Goal: Communication & Community: Answer question/provide support

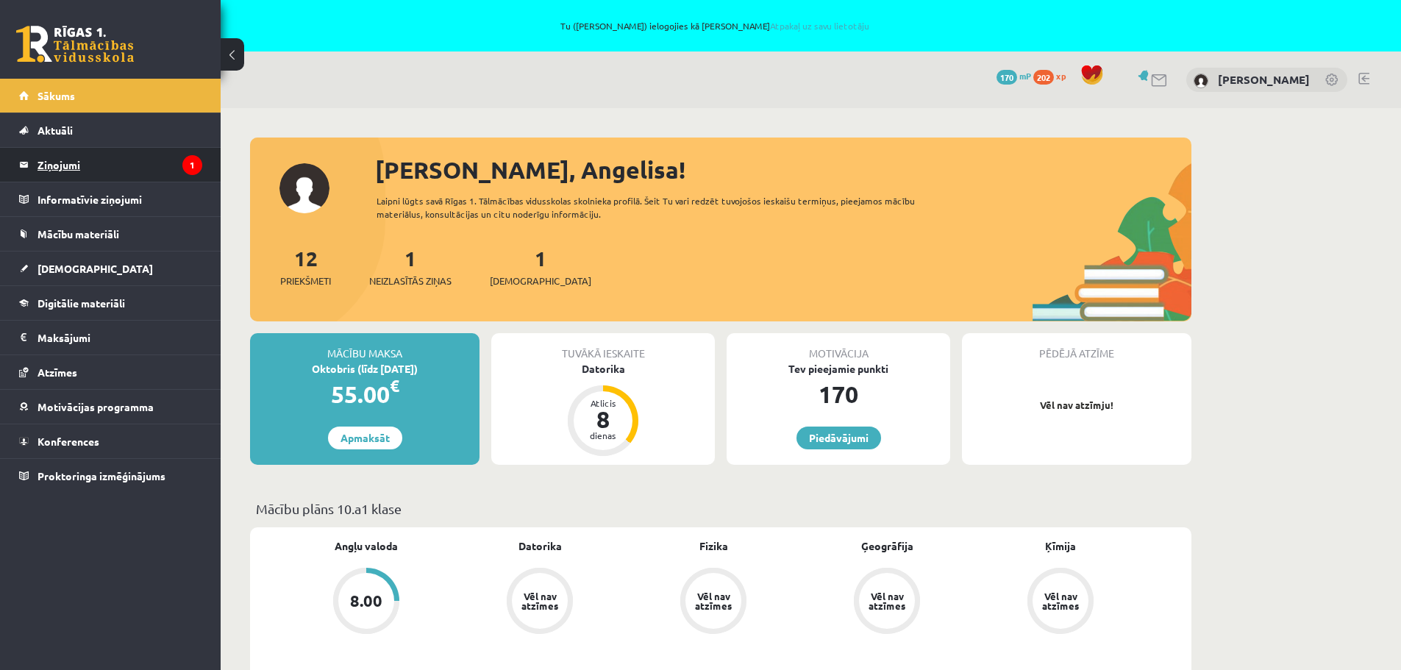
click at [62, 163] on legend "Ziņojumi 1" at bounding box center [120, 165] width 165 height 34
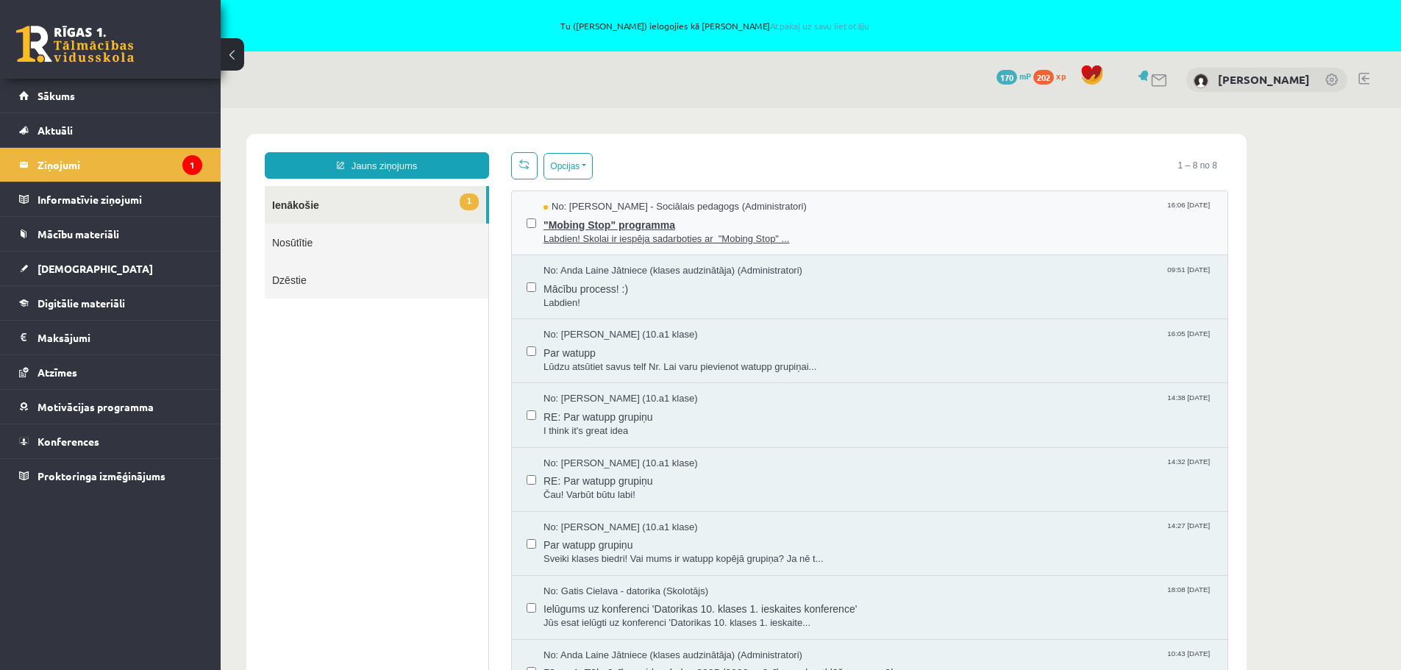
click at [805, 224] on span ""Mobing Stop" programma" at bounding box center [878, 223] width 669 height 18
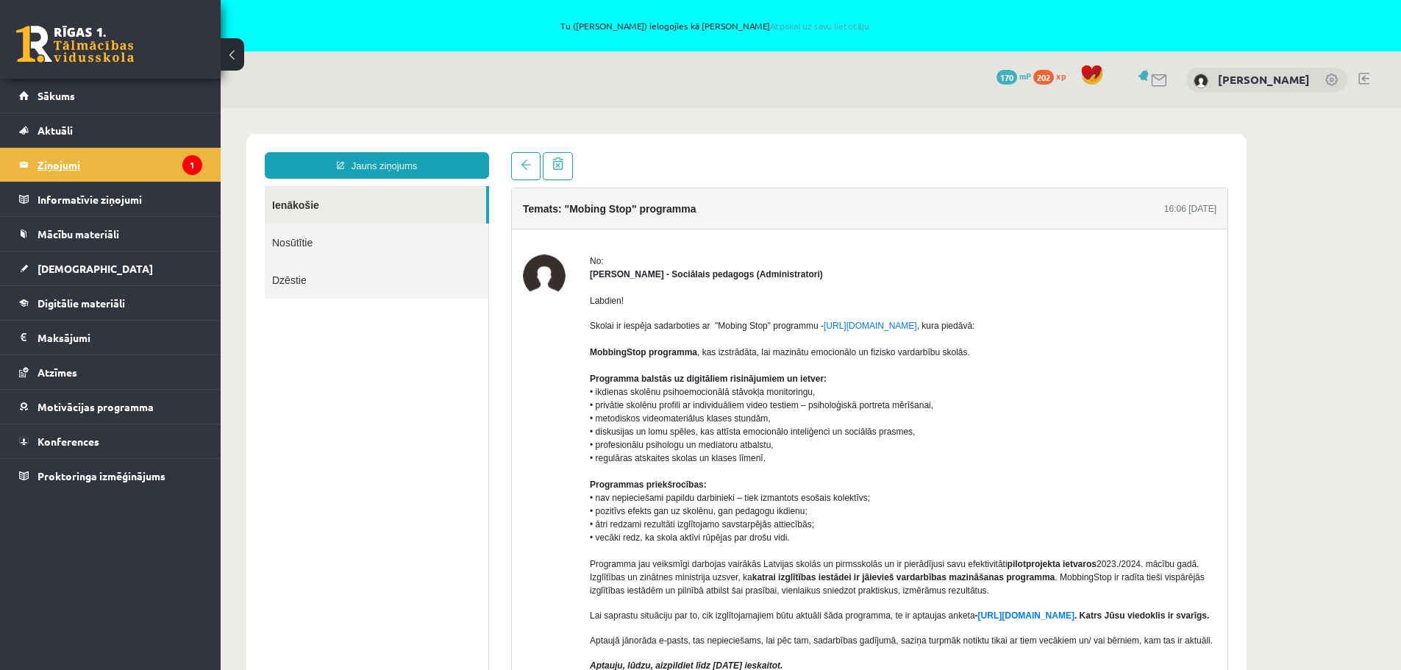
click at [73, 161] on legend "Ziņojumi 1" at bounding box center [120, 165] width 165 height 34
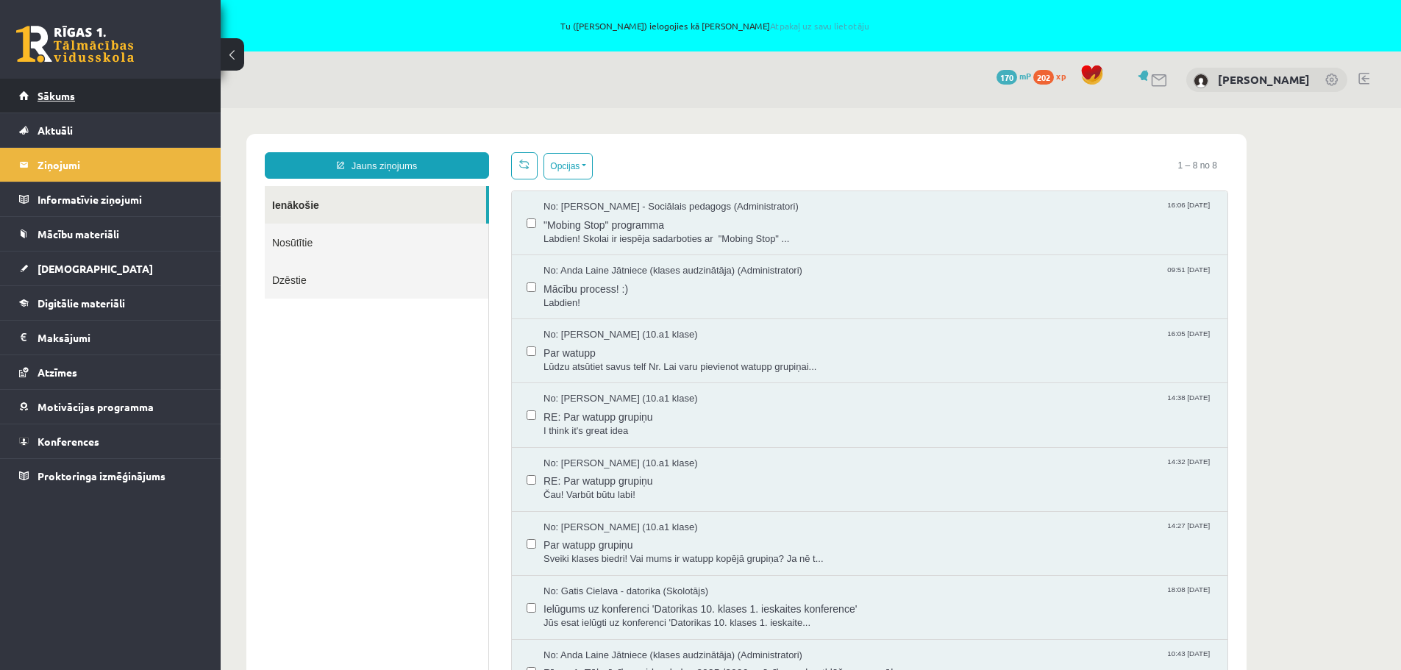
click at [71, 87] on link "Sākums" at bounding box center [110, 96] width 183 height 34
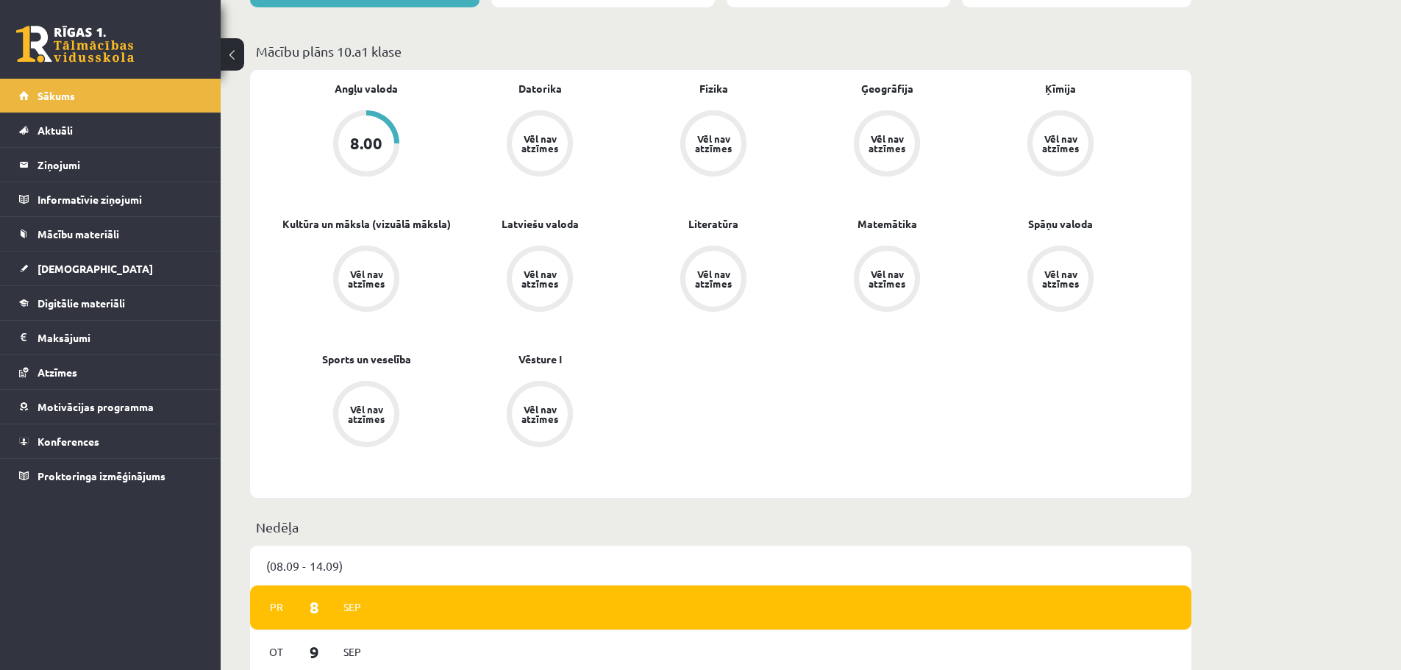
scroll to position [662, 0]
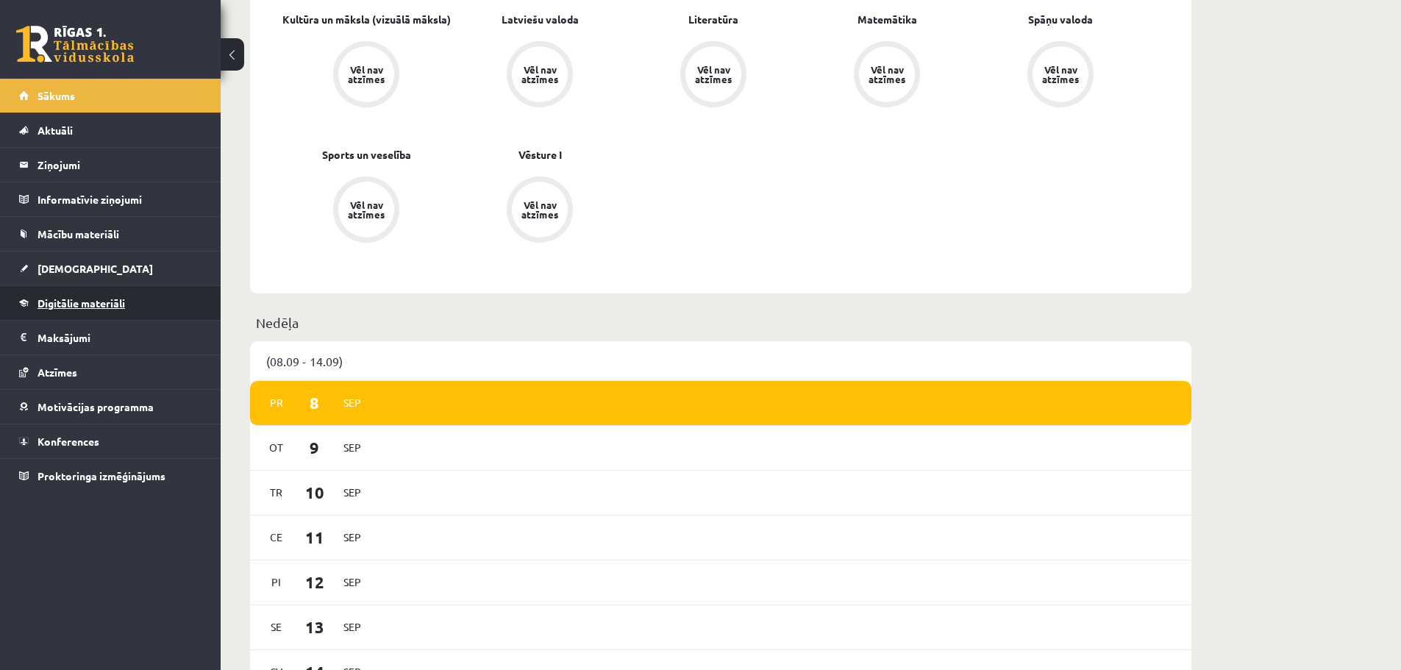
click at [74, 303] on span "Digitālie materiāli" at bounding box center [82, 302] width 88 height 13
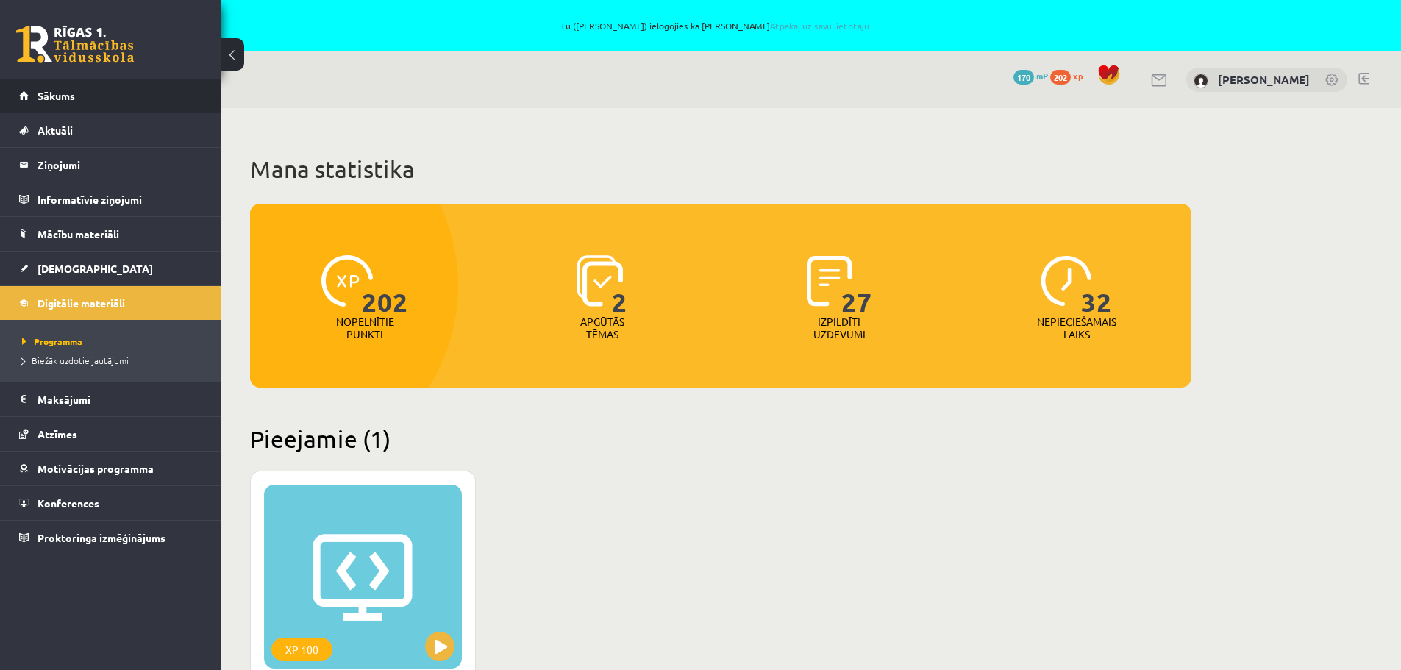
click at [82, 99] on link "Sākums" at bounding box center [110, 96] width 183 height 34
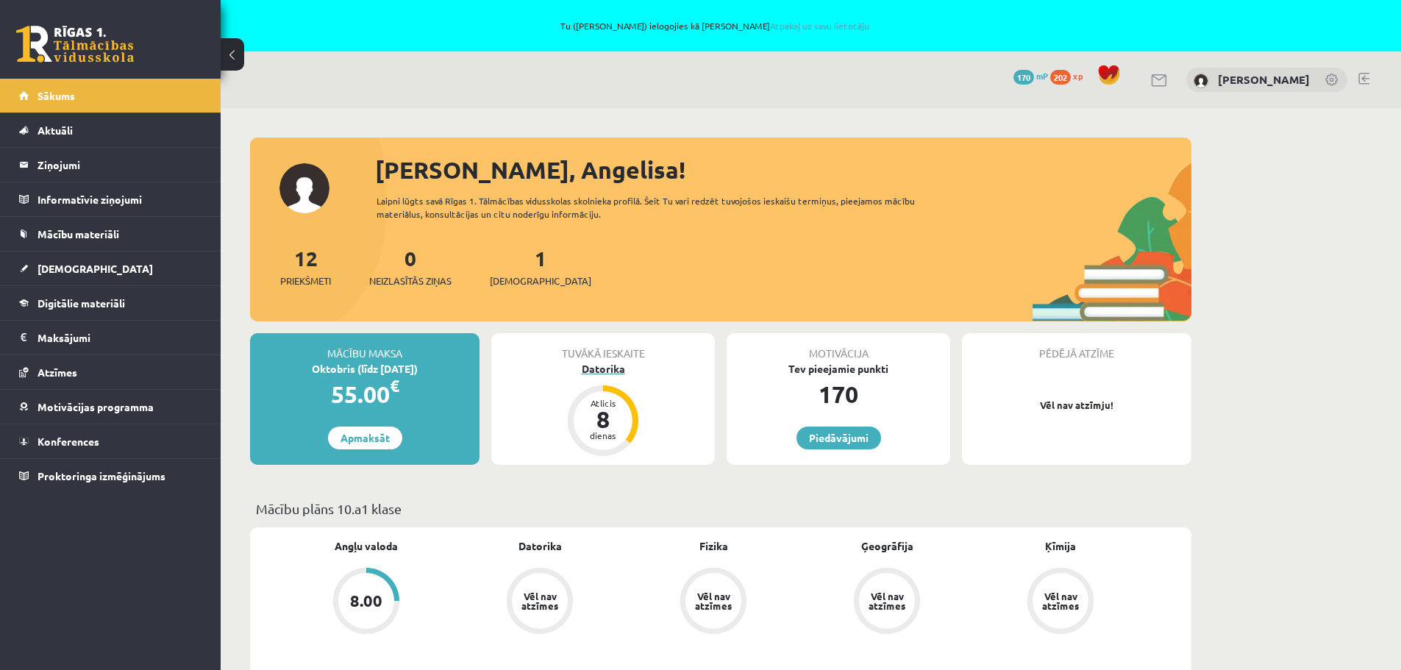
click at [628, 363] on div "Datorika" at bounding box center [603, 368] width 224 height 15
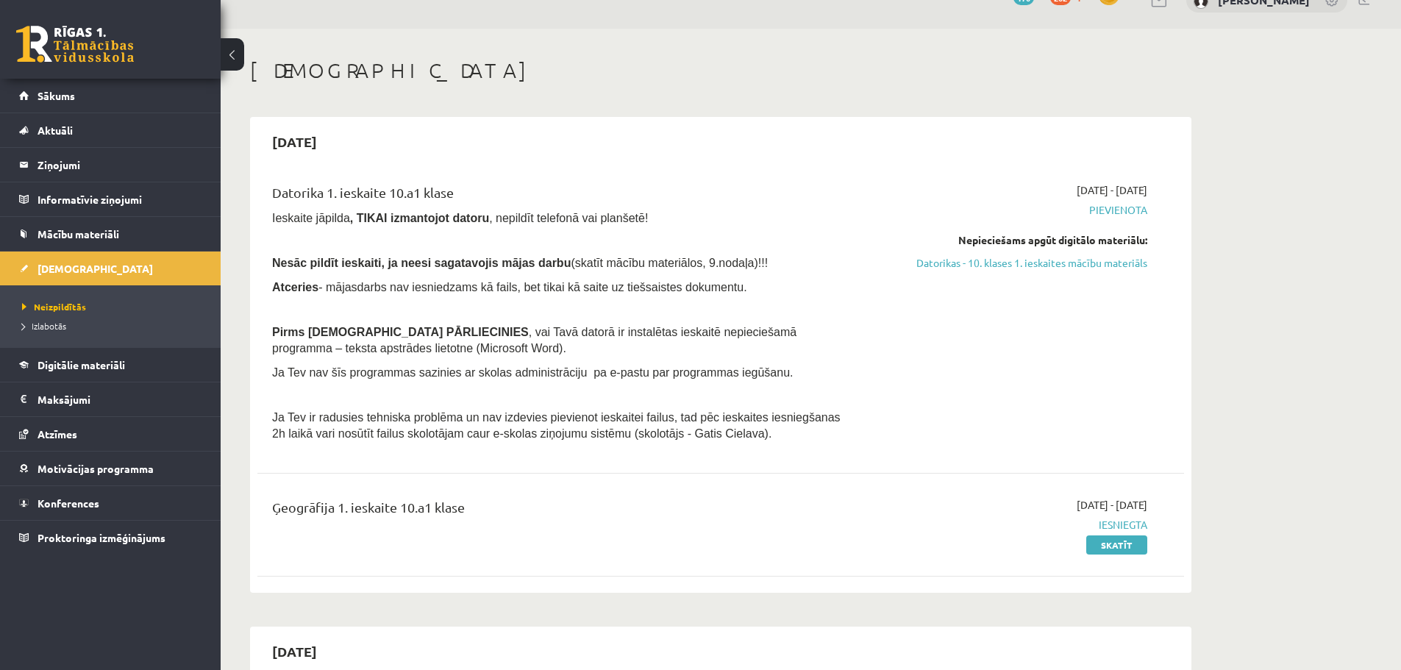
scroll to position [74, 0]
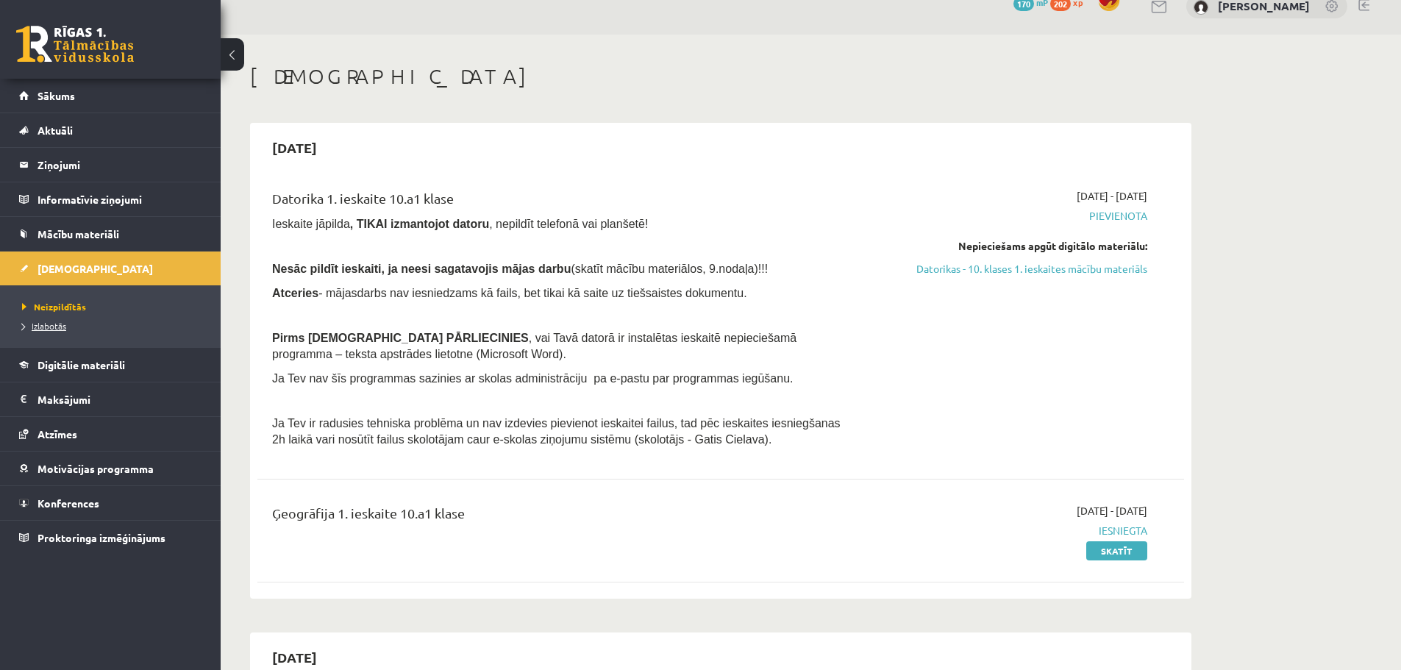
click at [51, 327] on span "Izlabotās" at bounding box center [44, 326] width 44 height 12
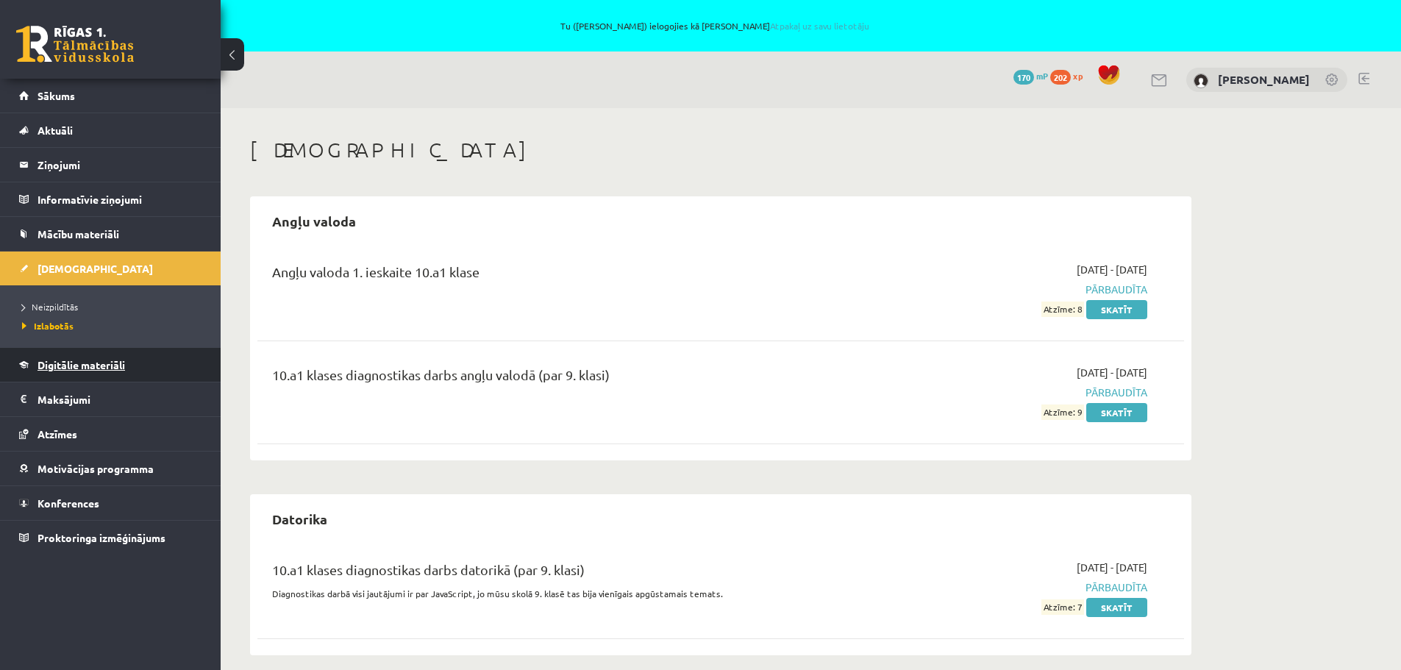
click at [85, 361] on span "Digitālie materiāli" at bounding box center [82, 364] width 88 height 13
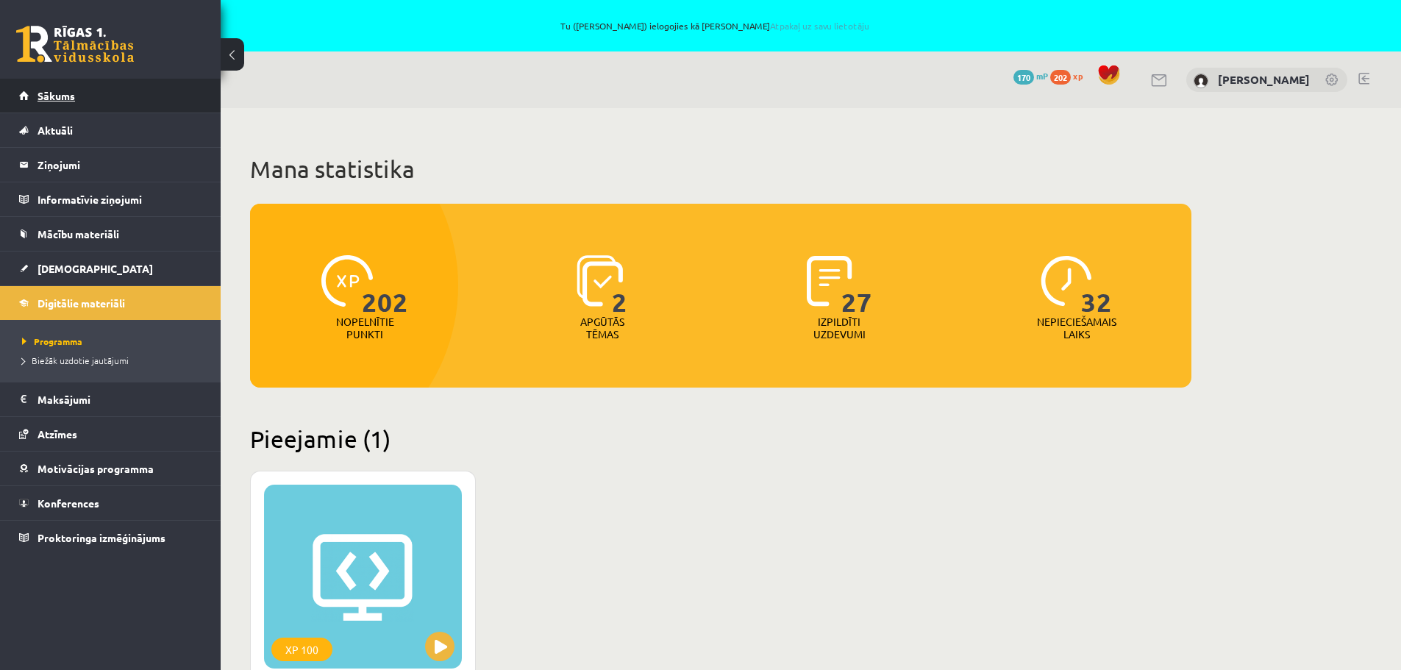
click at [61, 99] on span "Sākums" at bounding box center [57, 95] width 38 height 13
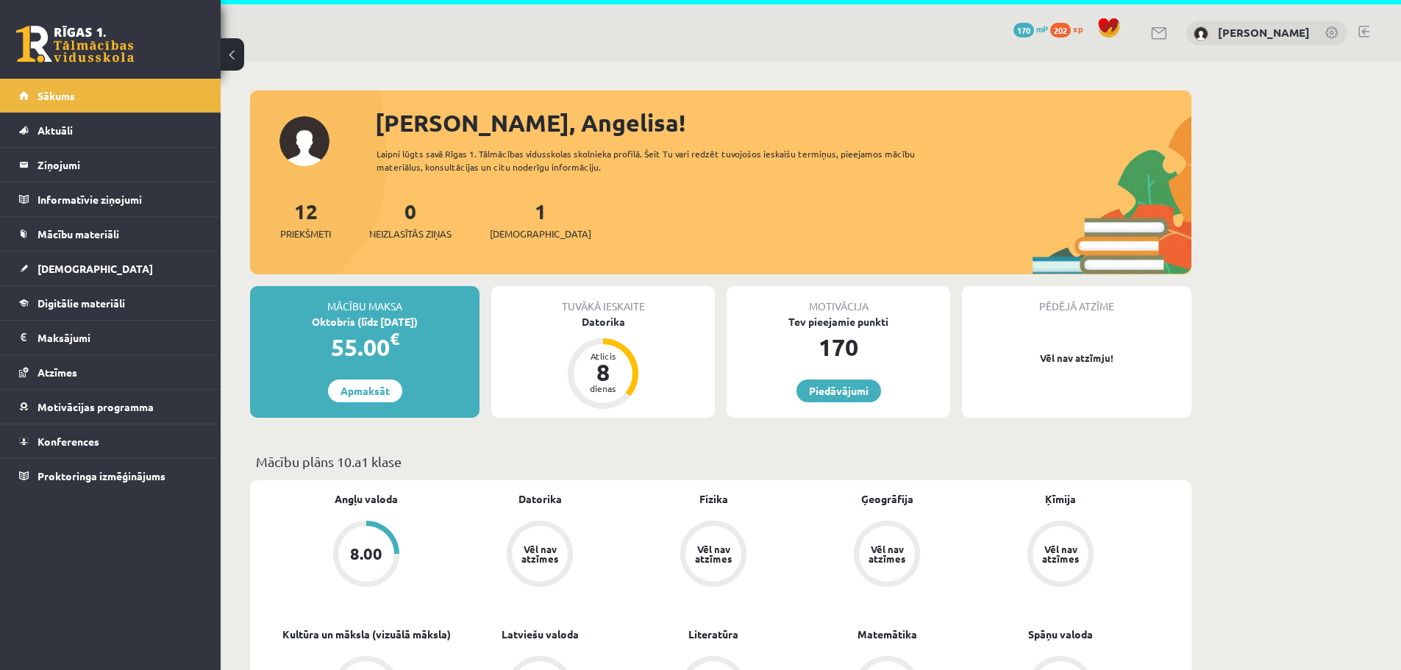
scroll to position [147, 0]
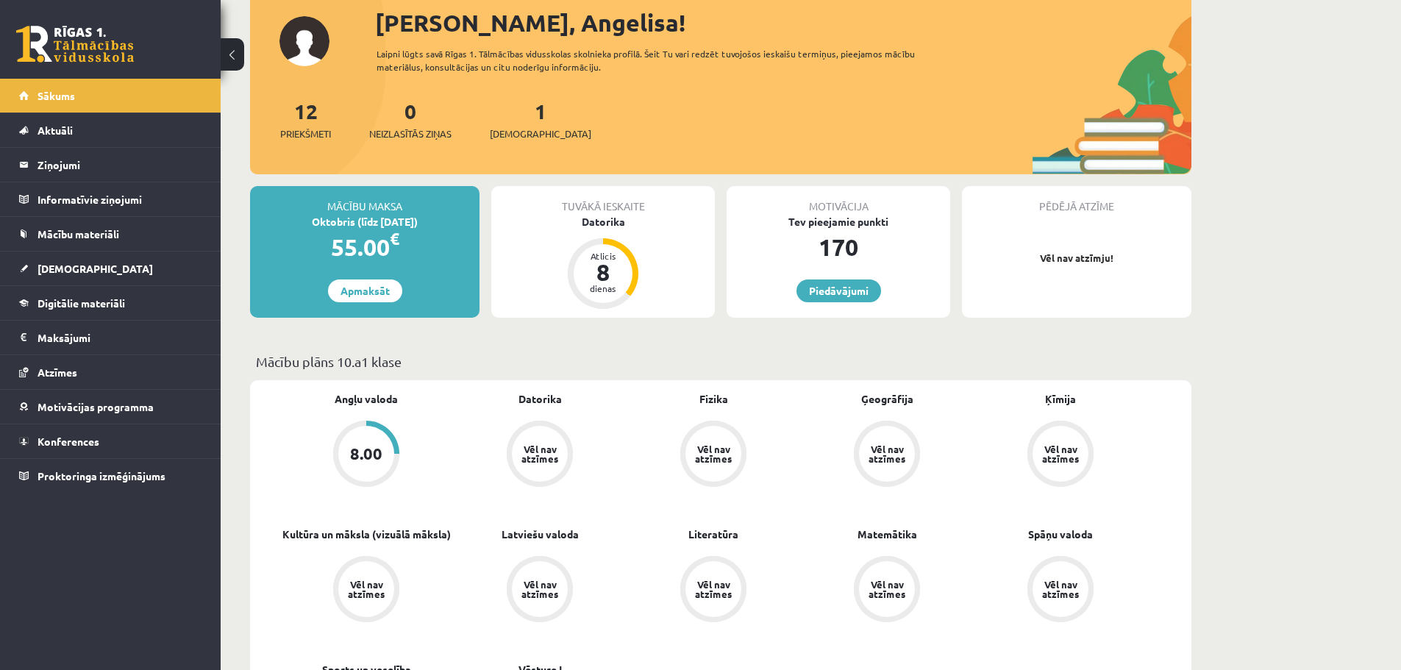
click at [376, 449] on div "8.00" at bounding box center [366, 454] width 32 height 16
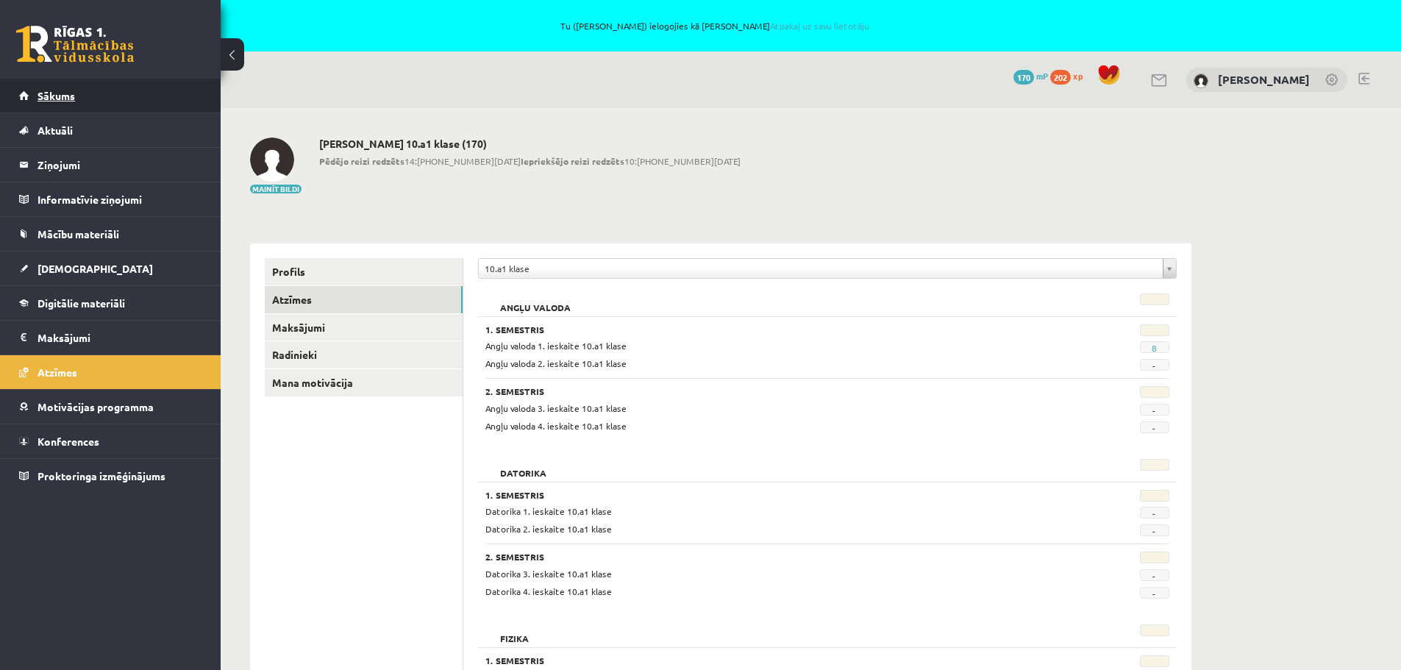
click at [49, 97] on span "Sākums" at bounding box center [57, 95] width 38 height 13
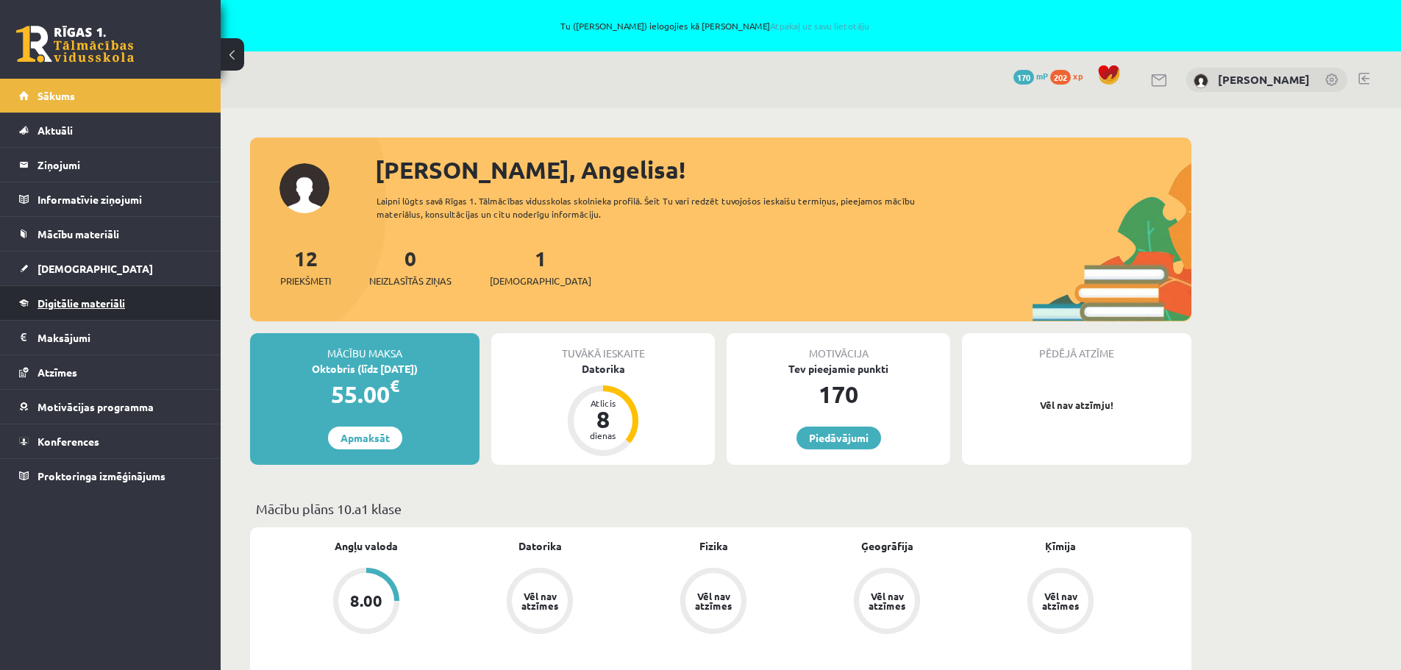
click at [89, 302] on span "Digitālie materiāli" at bounding box center [82, 302] width 88 height 13
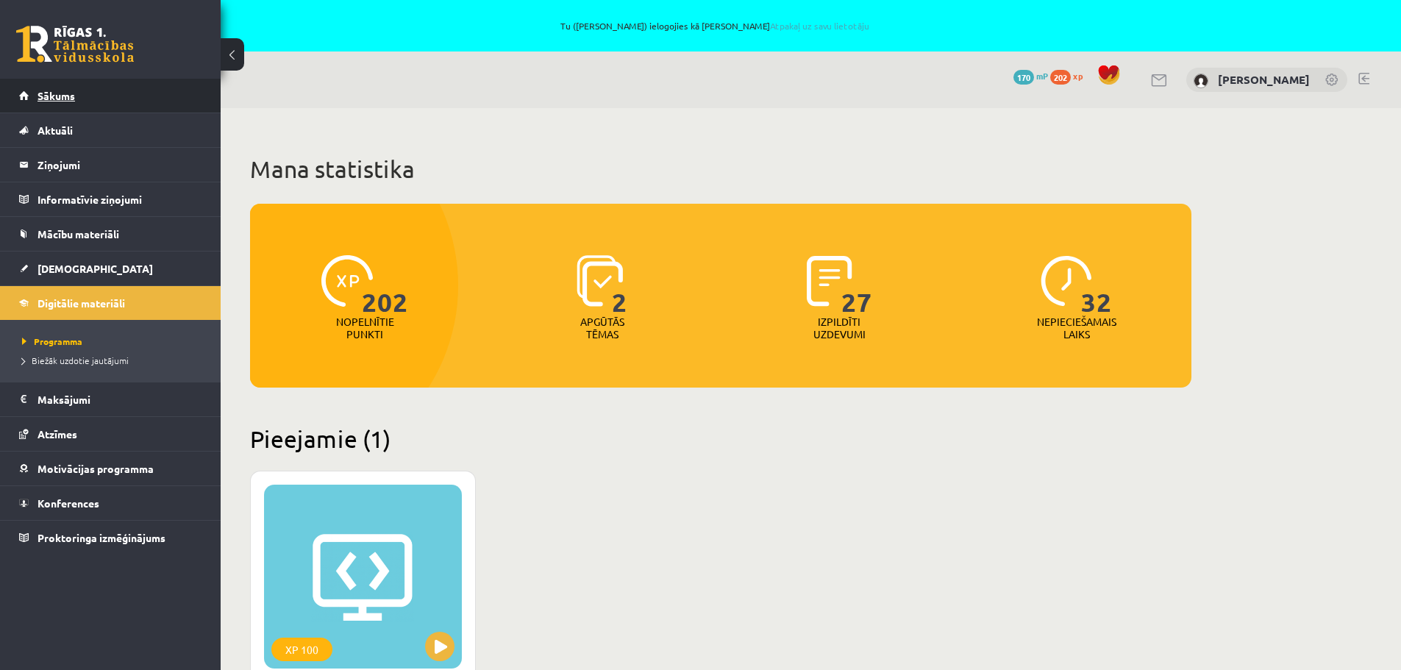
click at [75, 84] on link "Sākums" at bounding box center [110, 96] width 183 height 34
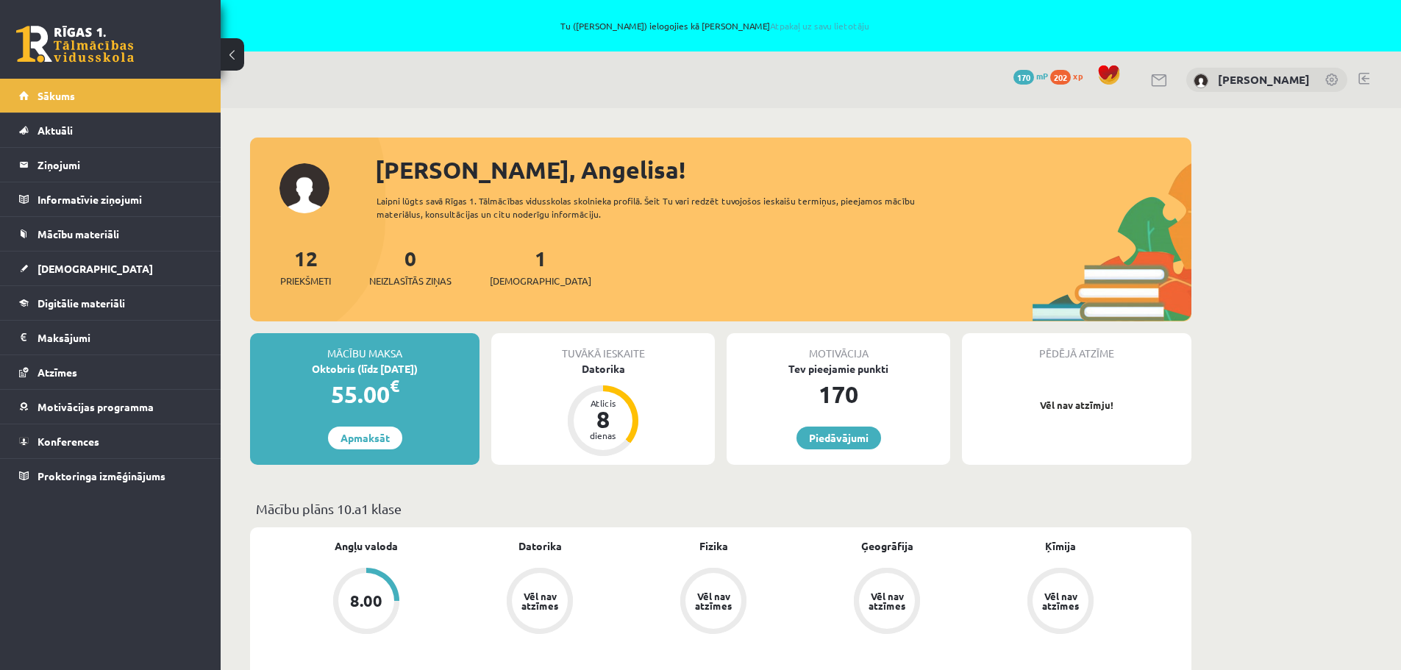
click at [622, 366] on div "Datorika" at bounding box center [603, 368] width 224 height 15
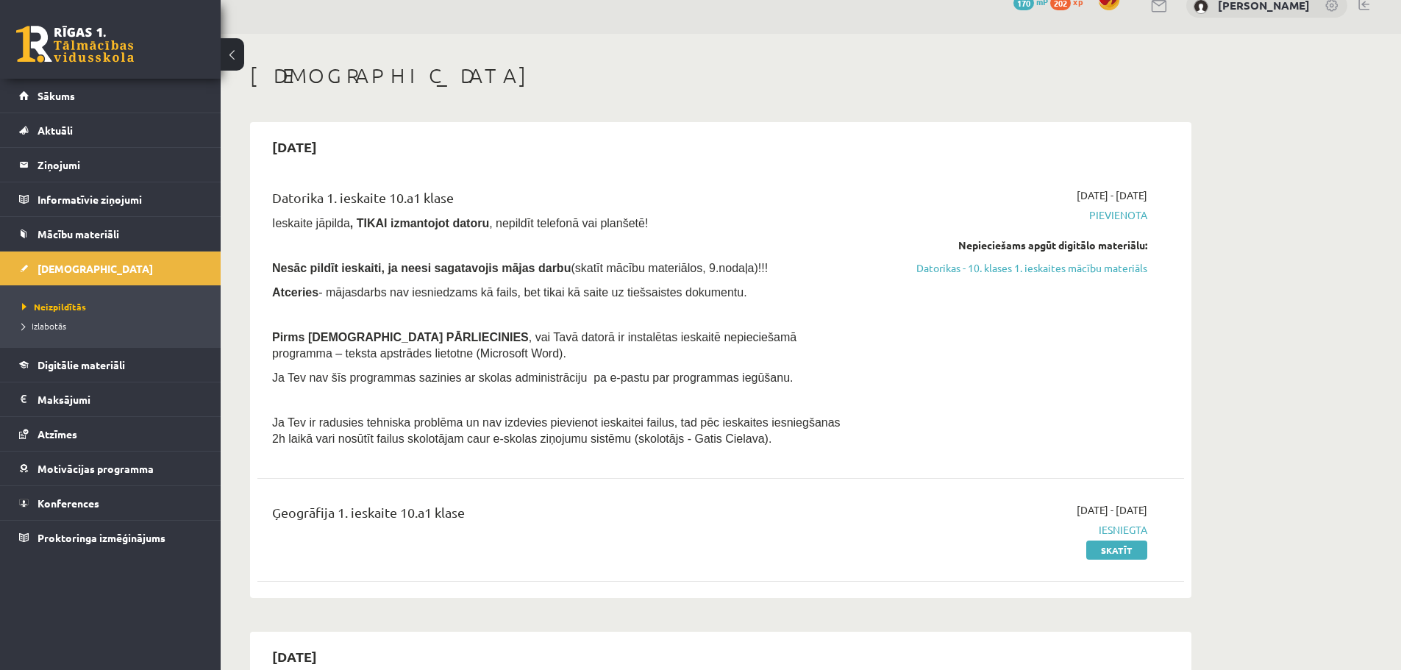
scroll to position [74, 0]
click at [54, 324] on span "Izlabotās" at bounding box center [44, 326] width 44 height 12
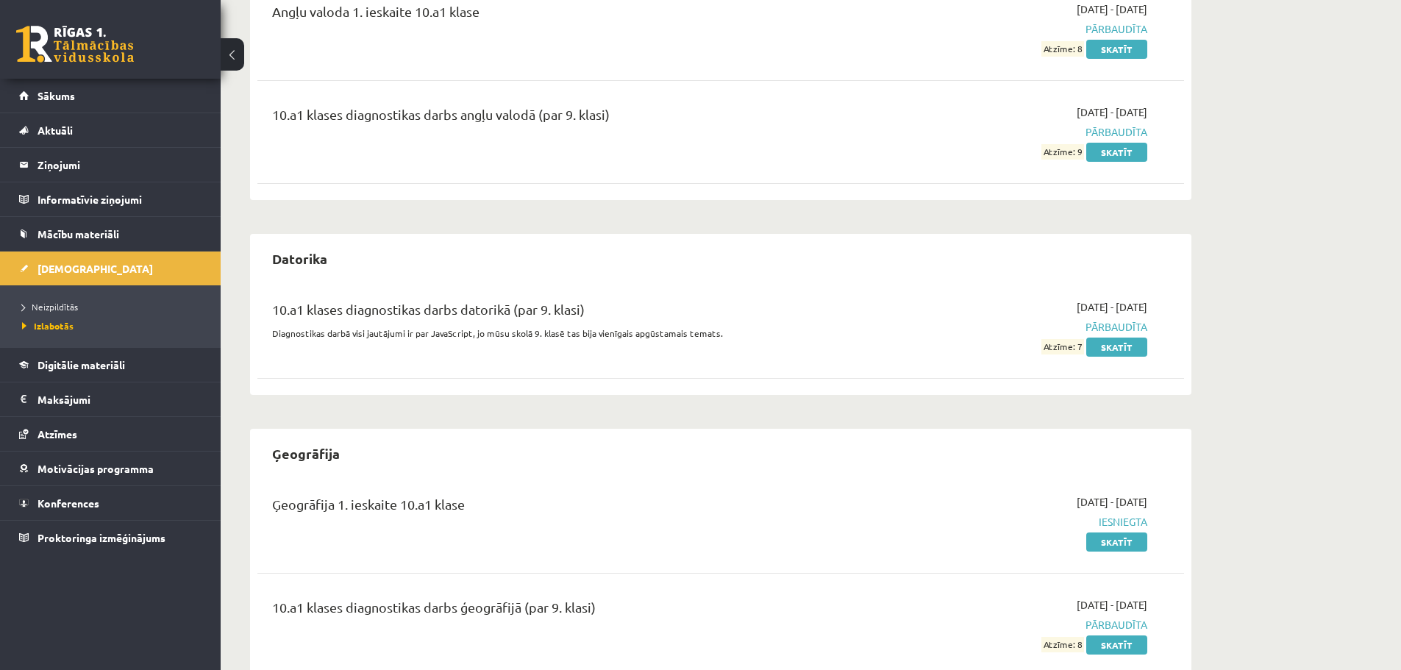
scroll to position [294, 0]
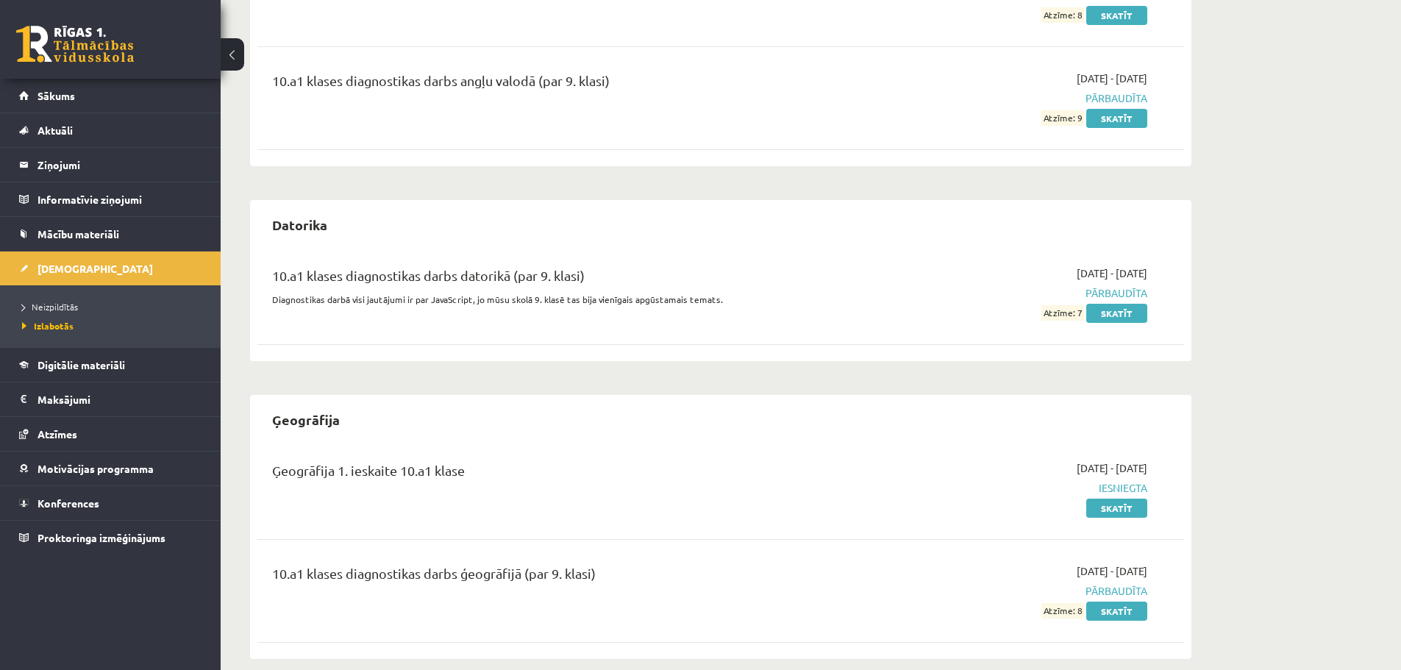
drag, startPoint x: 1084, startPoint y: 313, endPoint x: 1071, endPoint y: 316, distance: 13.4
click at [1071, 316] on span "Atzīme: 7" at bounding box center [1063, 312] width 43 height 15
click at [1048, 336] on div "10.a1 klases diagnostikas darbs datorikā (par 9. klasi) Diagnostikas darbā visi…" at bounding box center [720, 302] width 927 height 103
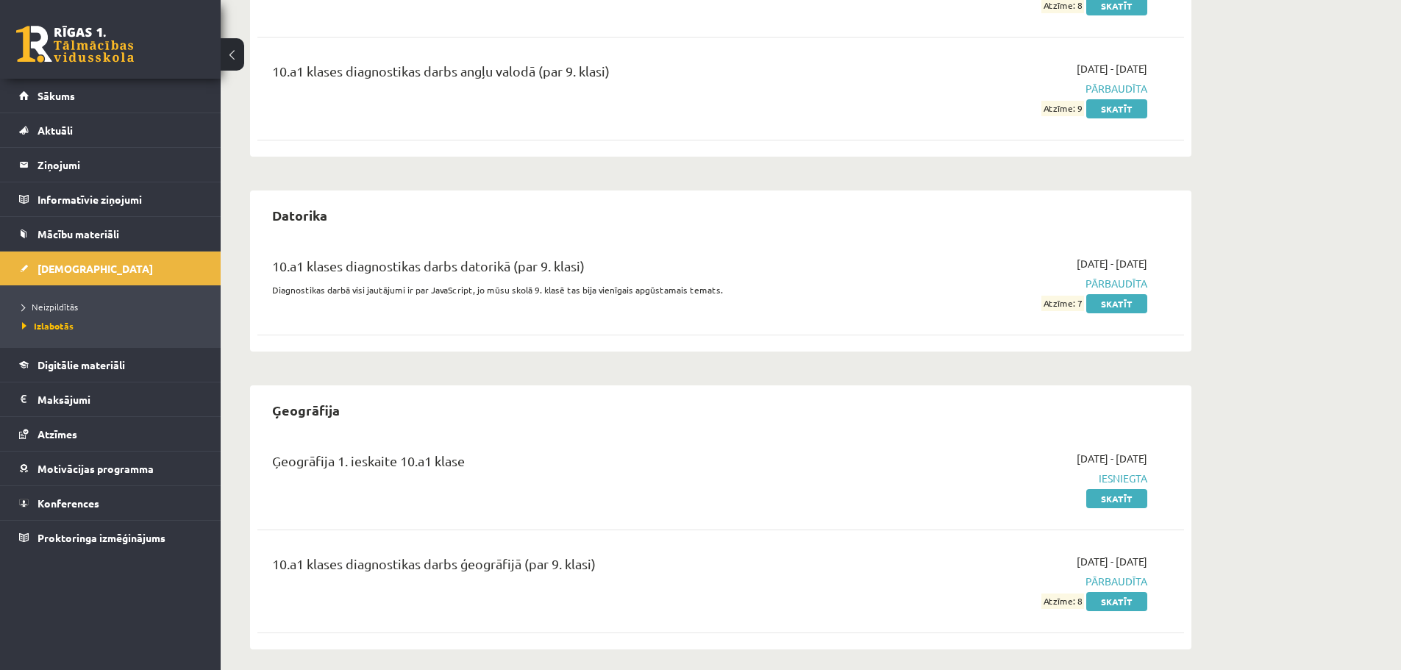
scroll to position [313, 0]
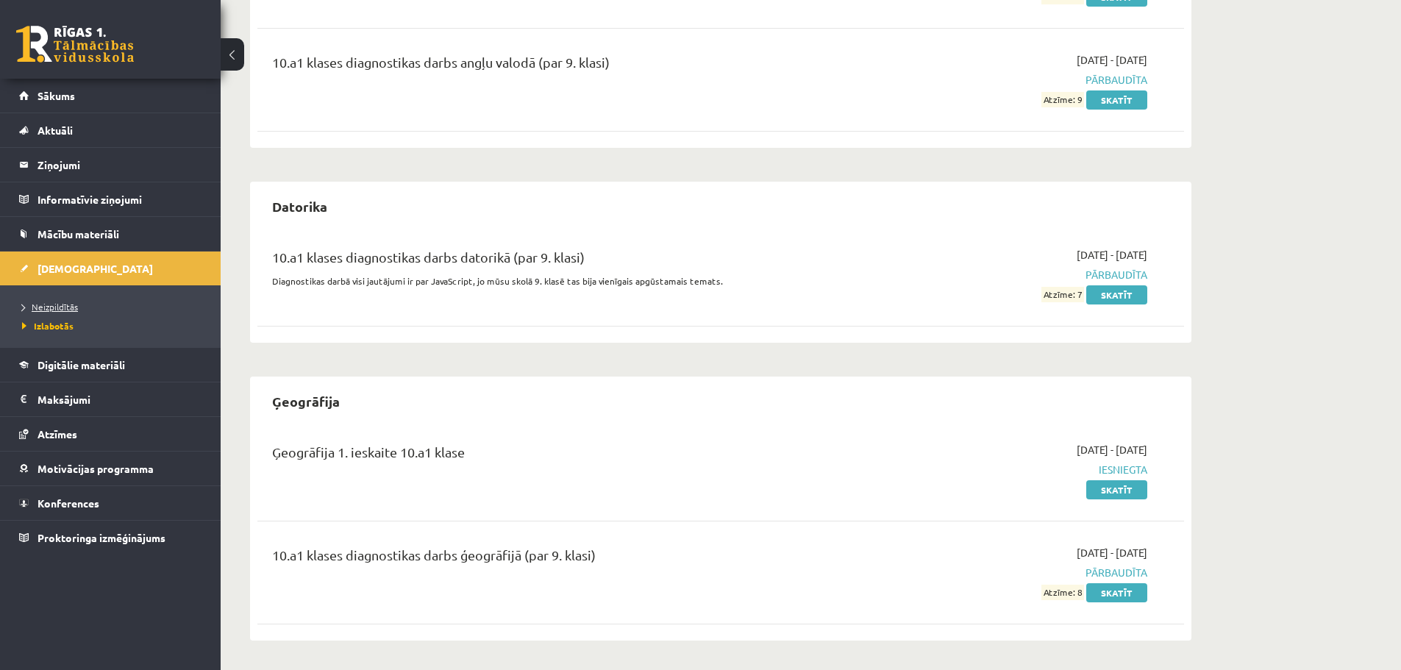
click at [69, 302] on span "Neizpildītās" at bounding box center [50, 307] width 56 height 12
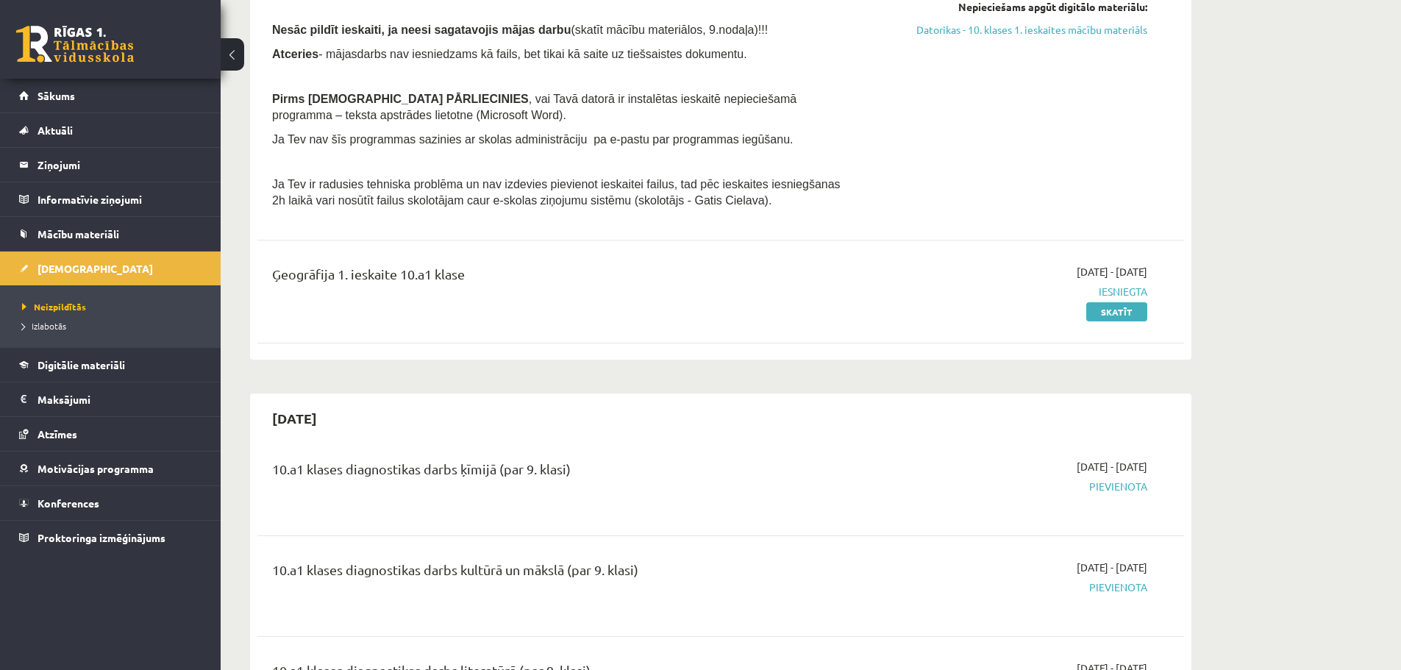
scroll to position [166, 0]
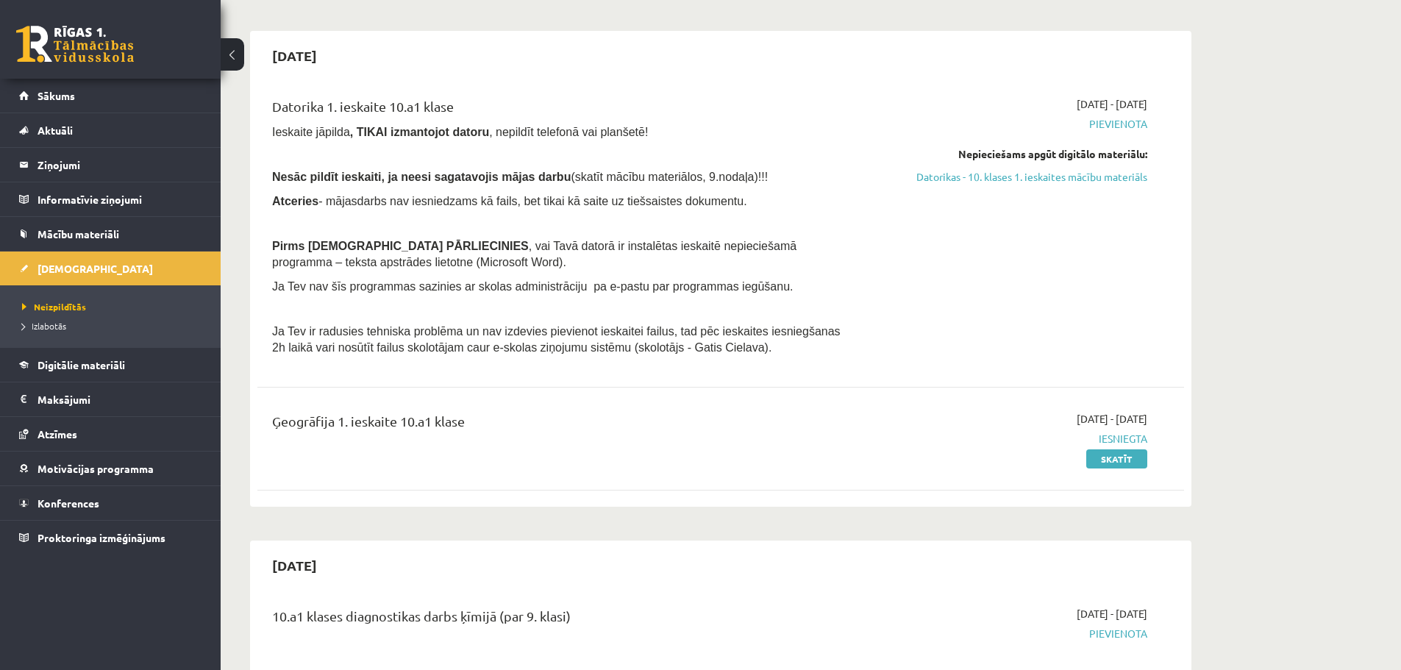
drag, startPoint x: 1097, startPoint y: 439, endPoint x: 1159, endPoint y: 433, distance: 62.1
click at [1159, 433] on div "Ģeogrāfija 1. ieskaite 10.a1 klase 2025-09-01 - 2025-09-15 Iesniegta Skatīt" at bounding box center [720, 438] width 897 height 55
click at [108, 361] on span "Digitālie materiāli" at bounding box center [82, 364] width 88 height 13
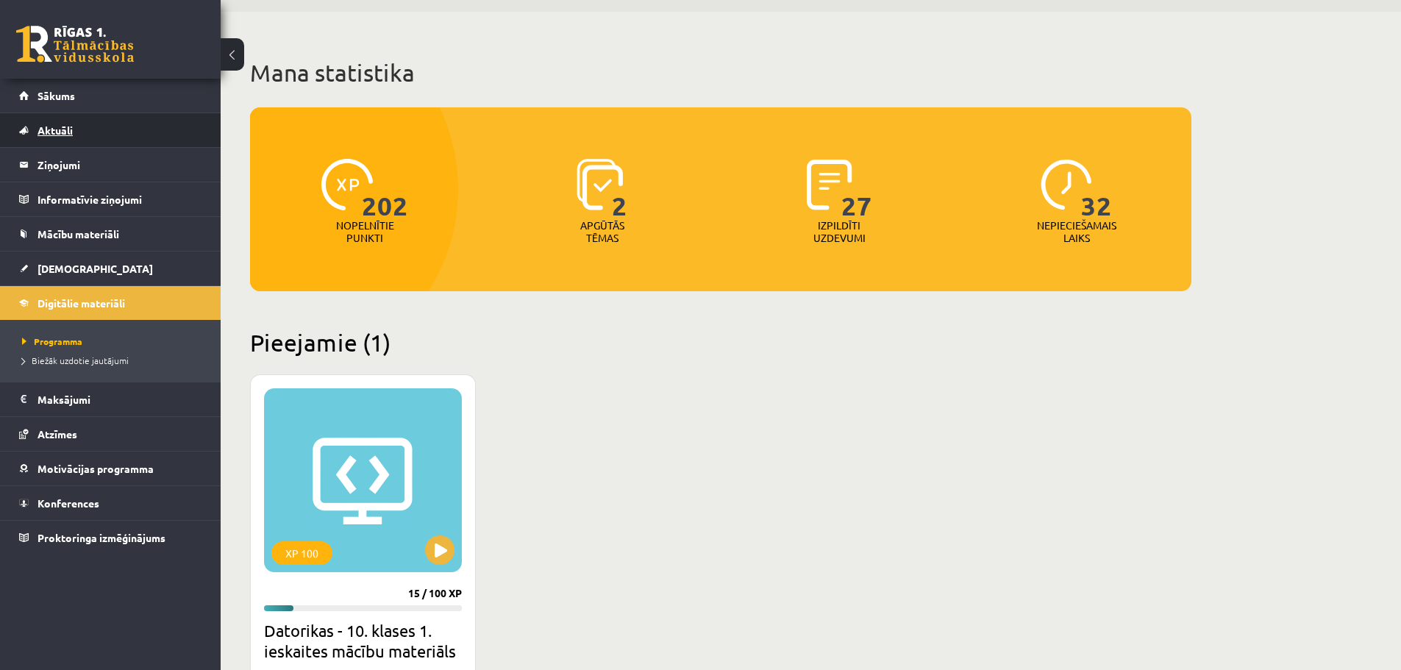
scroll to position [92, 0]
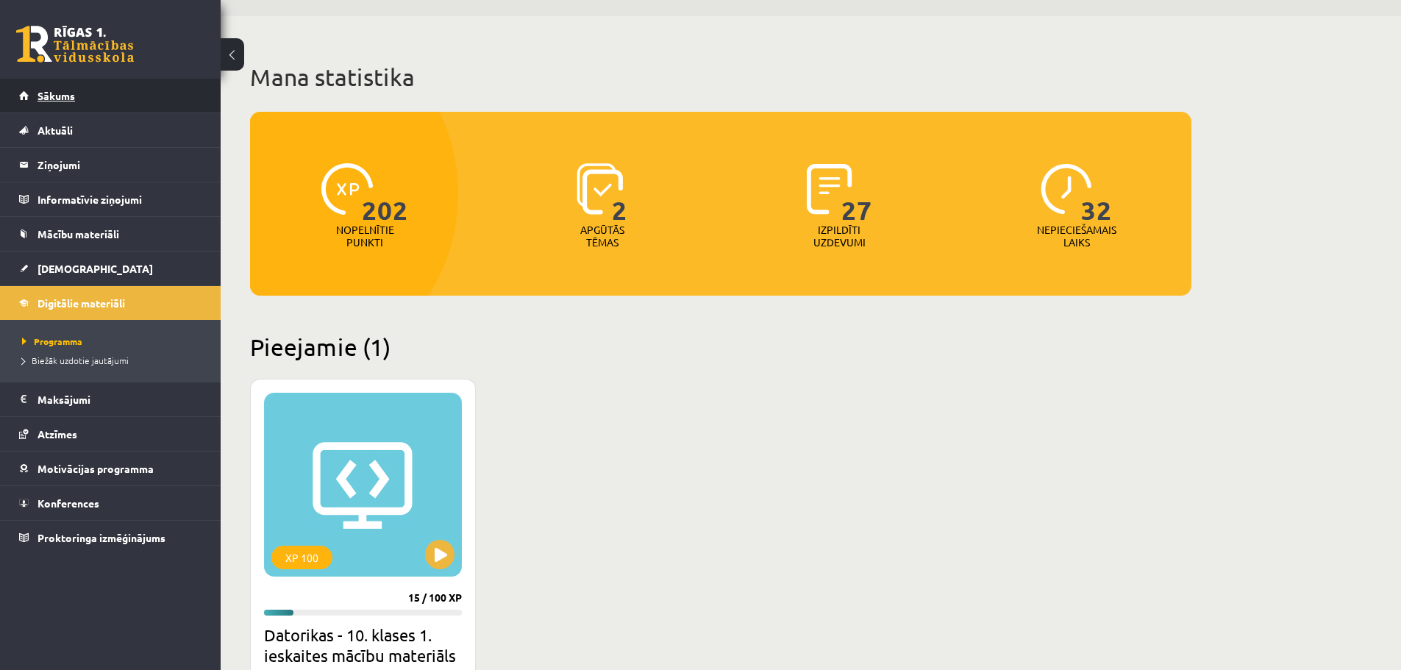
click at [63, 99] on span "Sākums" at bounding box center [57, 95] width 38 height 13
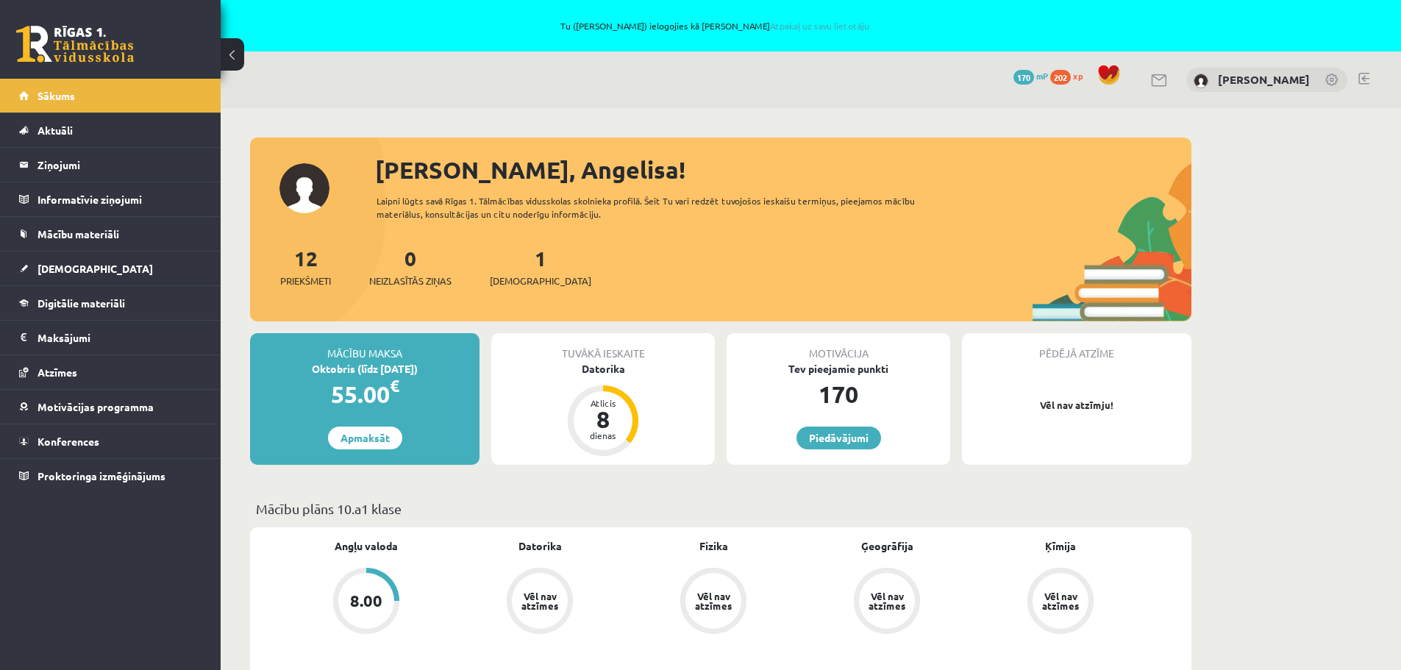
click at [815, 18] on div "Tu ([PERSON_NAME]) ielogojies kā [PERSON_NAME] Atpakaļ uz savu lietotāju" at bounding box center [700, 25] width 1401 height 51
click at [821, 21] on link "Atpakaļ uz savu lietotāju" at bounding box center [819, 26] width 99 height 12
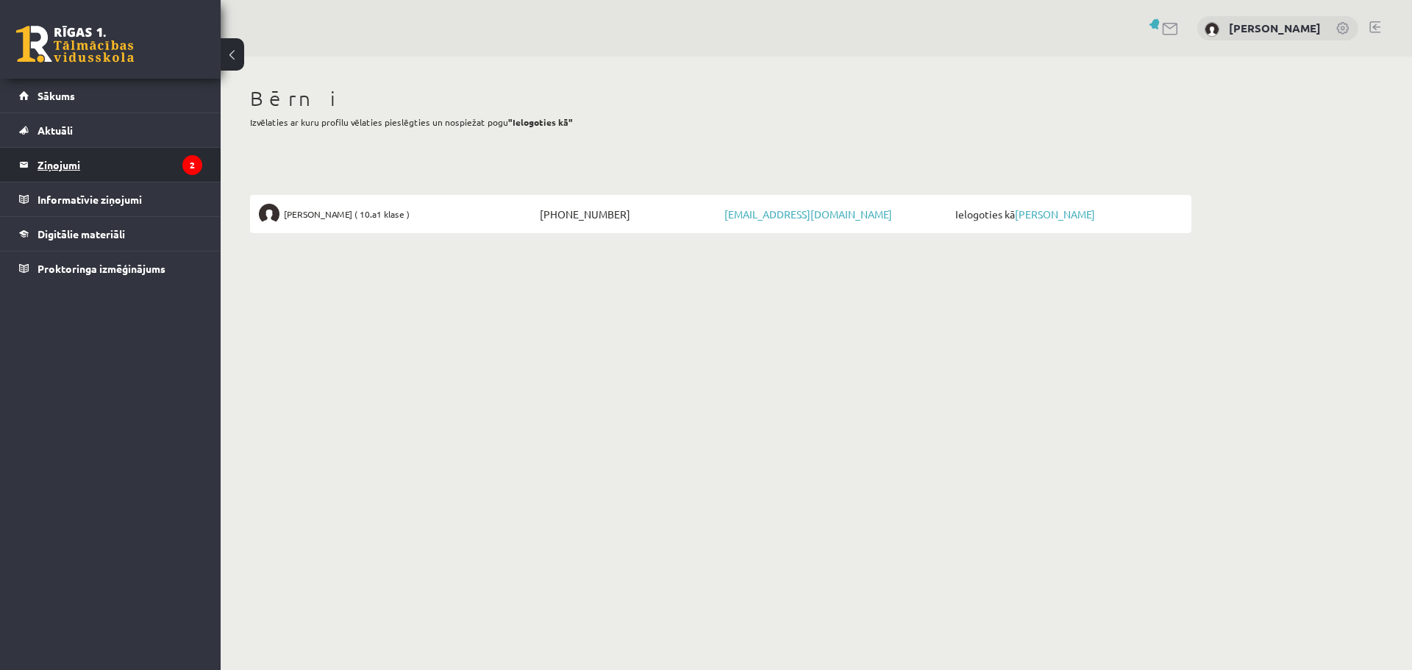
click at [61, 171] on legend "Ziņojumi 2" at bounding box center [120, 165] width 165 height 34
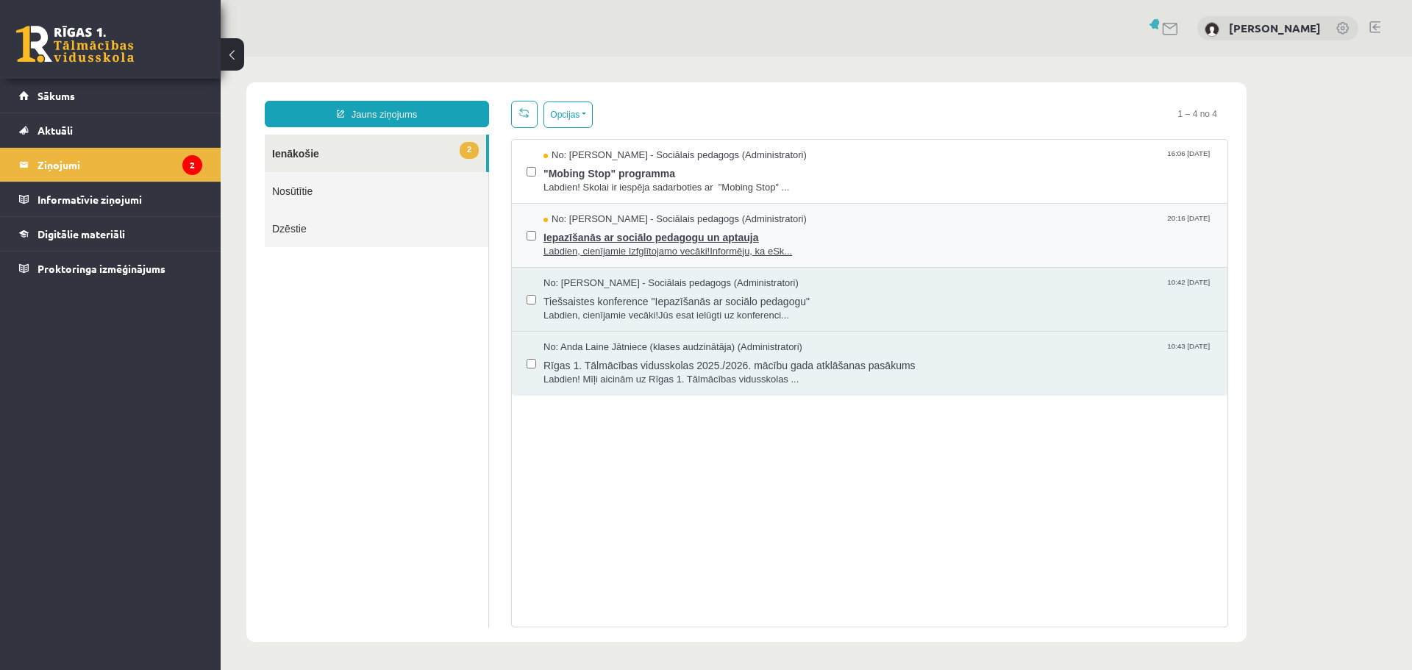
click at [635, 229] on span "Iepazīšanās ar sociālo pedagogu un aptauja" at bounding box center [878, 236] width 669 height 18
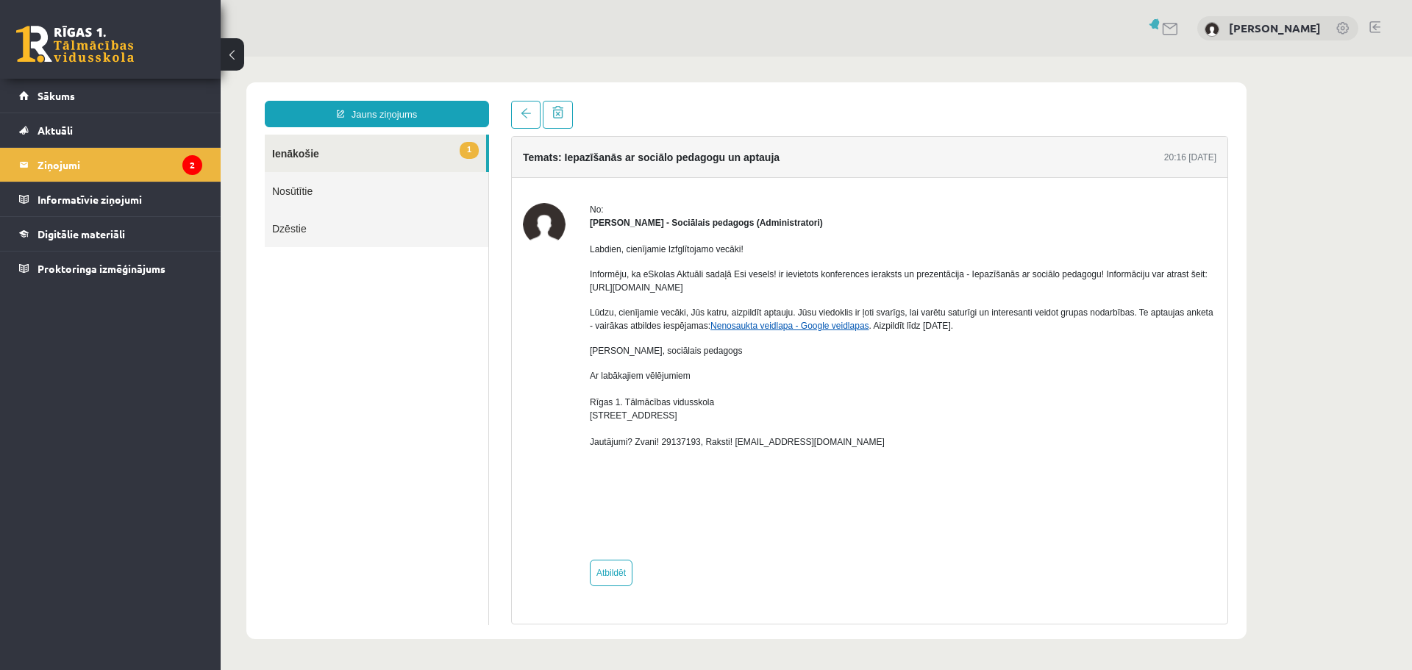
click at [823, 324] on link "Nenosaukta veidlapa - Google veidlapas" at bounding box center [790, 326] width 158 height 10
click at [949, 352] on p "Dagnija Gaubšteina, sociālais pedagogs" at bounding box center [903, 350] width 627 height 13
drag, startPoint x: 914, startPoint y: 326, endPoint x: 957, endPoint y: 327, distance: 42.7
click at [957, 327] on p "Lūdzu, cienījamie vecāki, Jūs katru, aizpildīt aptauju. Jūsu viedoklis ir ļoti …" at bounding box center [903, 319] width 627 height 26
click at [960, 327] on p "Lūdzu, cienījamie vecāki, Jūs katru, aizpildīt aptauju. Jūsu viedoklis ir ļoti …" at bounding box center [903, 319] width 627 height 26
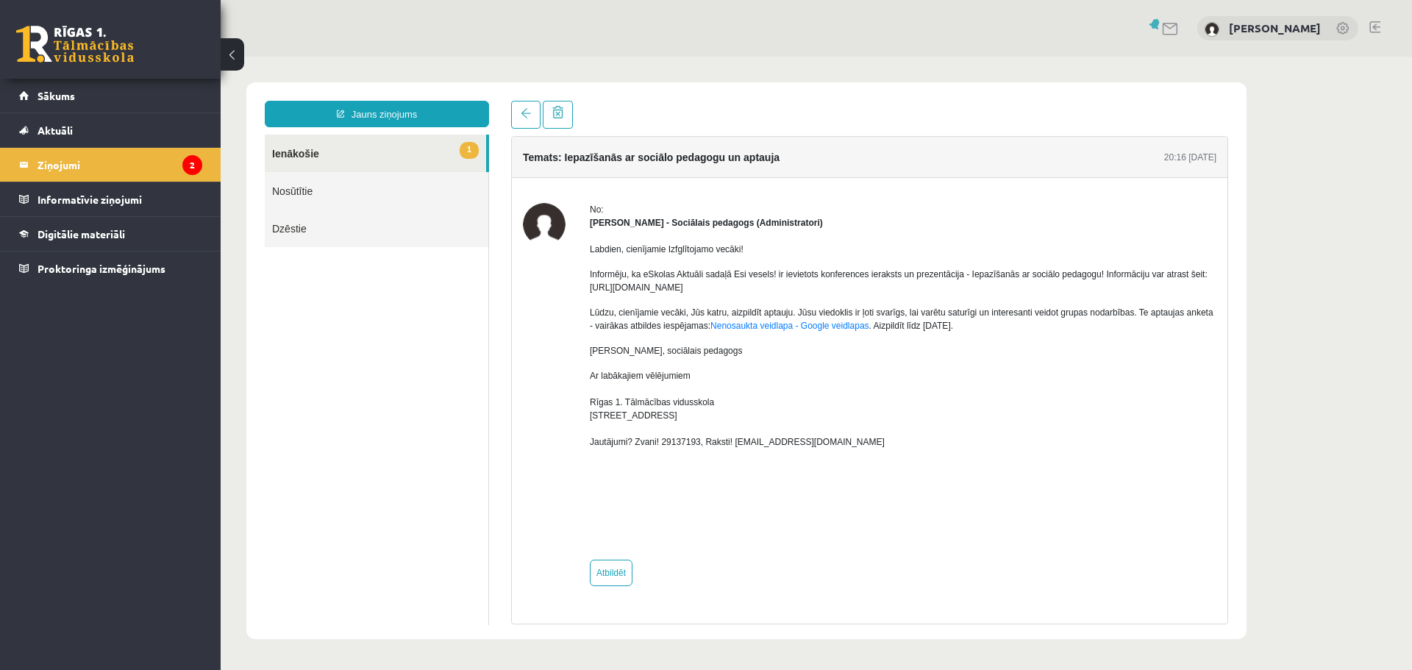
drag, startPoint x: 961, startPoint y: 327, endPoint x: 912, endPoint y: 325, distance: 48.6
click at [912, 325] on p "Lūdzu, cienījamie vecāki, Jūs katru, aizpildīt aptauju. Jūsu viedoklis ir ļoti …" at bounding box center [903, 319] width 627 height 26
drag, startPoint x: 988, startPoint y: 326, endPoint x: 878, endPoint y: 326, distance: 109.6
click at [869, 325] on p "Lūdzu, cienījamie vecāki, Jūs katru, aizpildīt aptauju. Jūsu viedoklis ir ļoti …" at bounding box center [903, 319] width 627 height 26
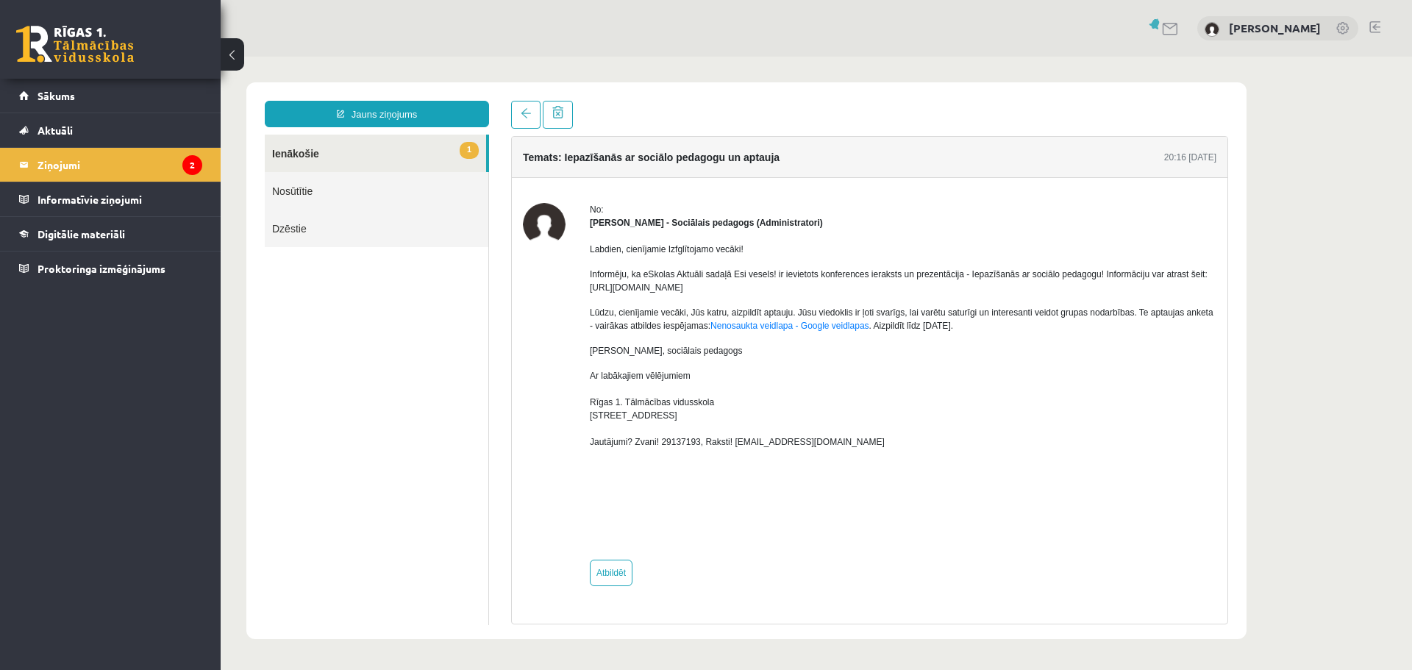
click at [975, 345] on p "Dagnija Gaubšteina, sociālais pedagogs" at bounding box center [903, 350] width 627 height 13
click at [318, 152] on link "1 Ienākošie" at bounding box center [375, 154] width 221 height 38
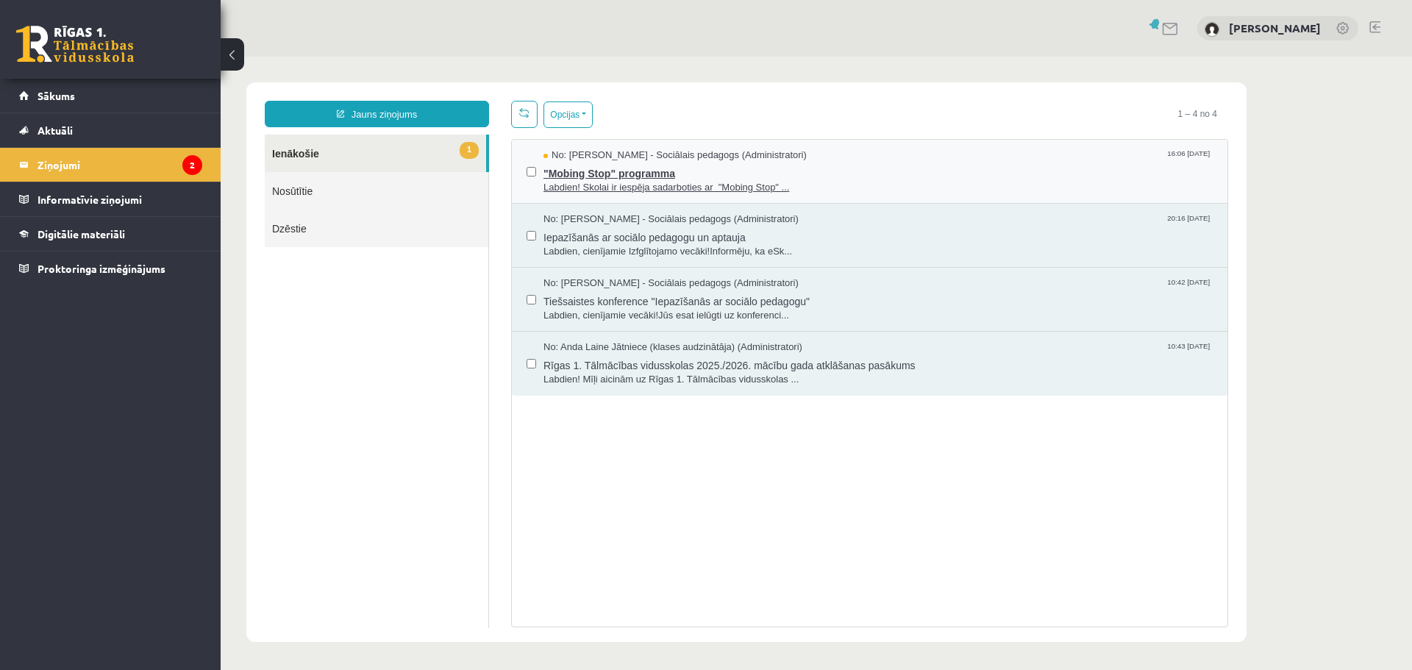
click at [735, 152] on span "No: Dagnija Gaubšteina - Sociālais pedagogs (Administratori)" at bounding box center [675, 156] width 263 height 14
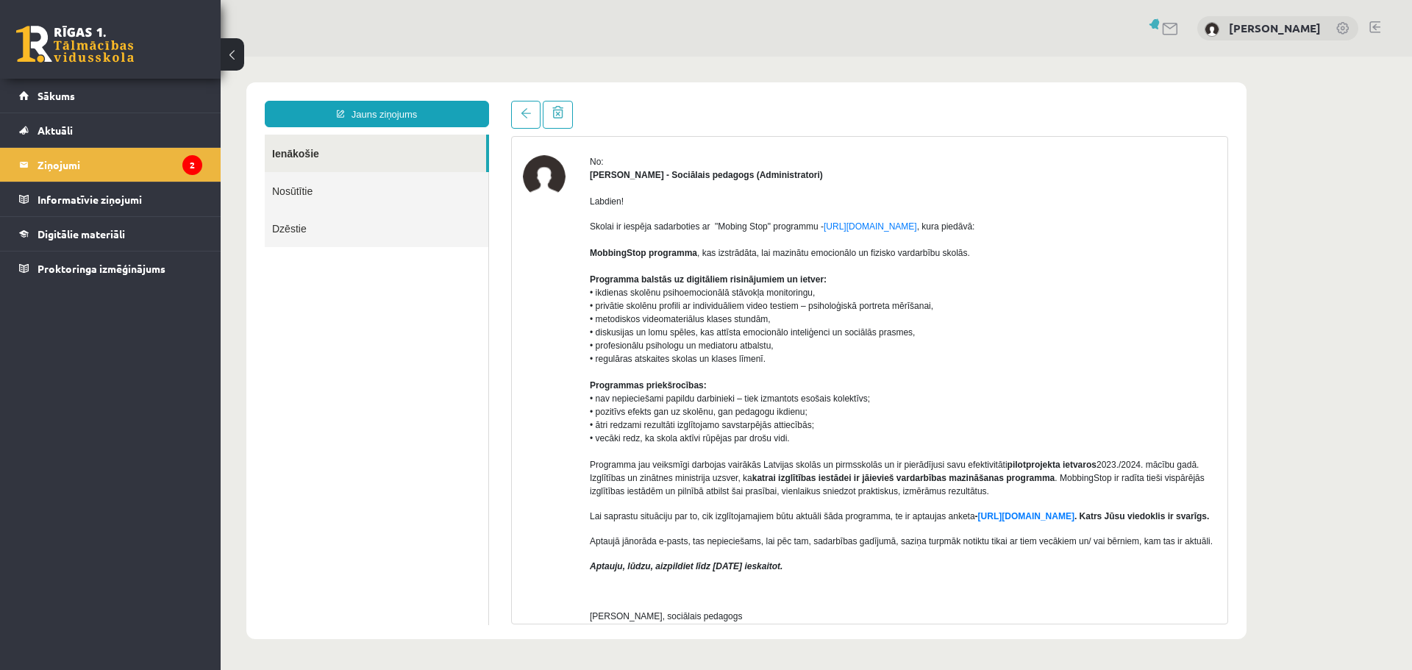
scroll to position [74, 0]
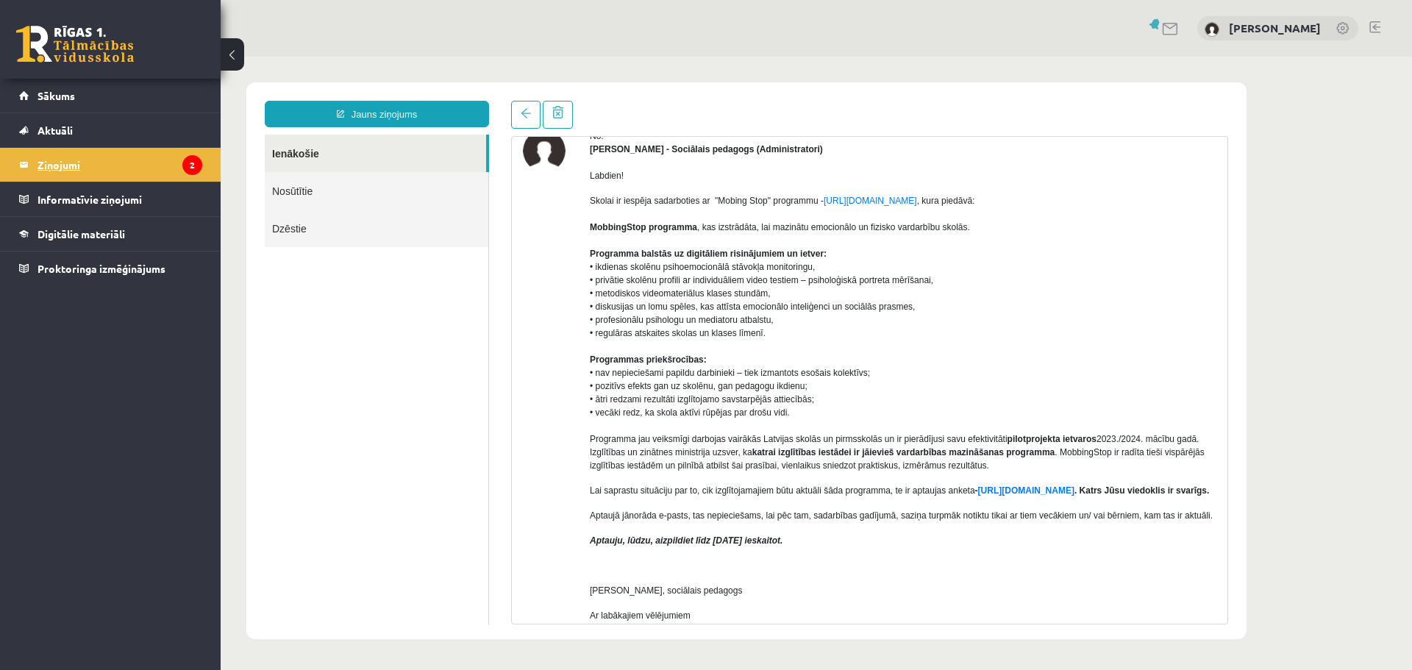
click at [58, 163] on legend "Ziņojumi 2" at bounding box center [120, 165] width 165 height 34
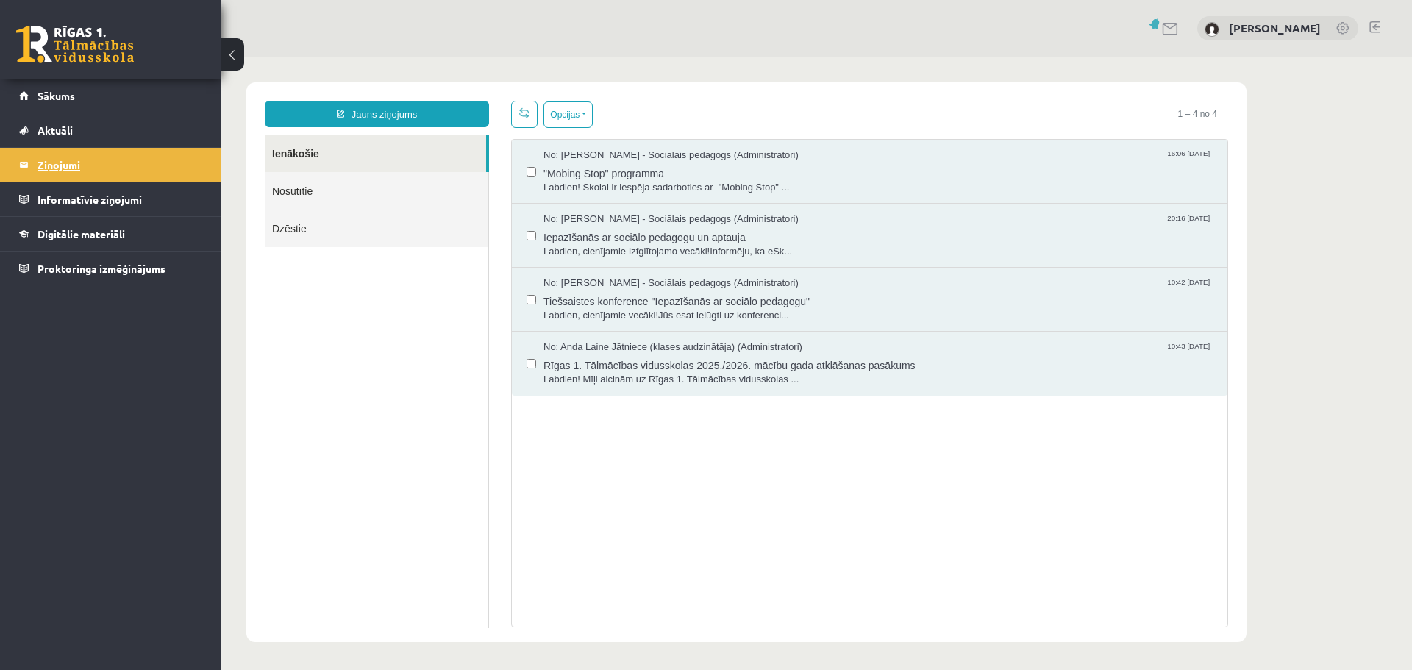
scroll to position [0, 0]
click at [45, 96] on span "Sākums" at bounding box center [57, 95] width 38 height 13
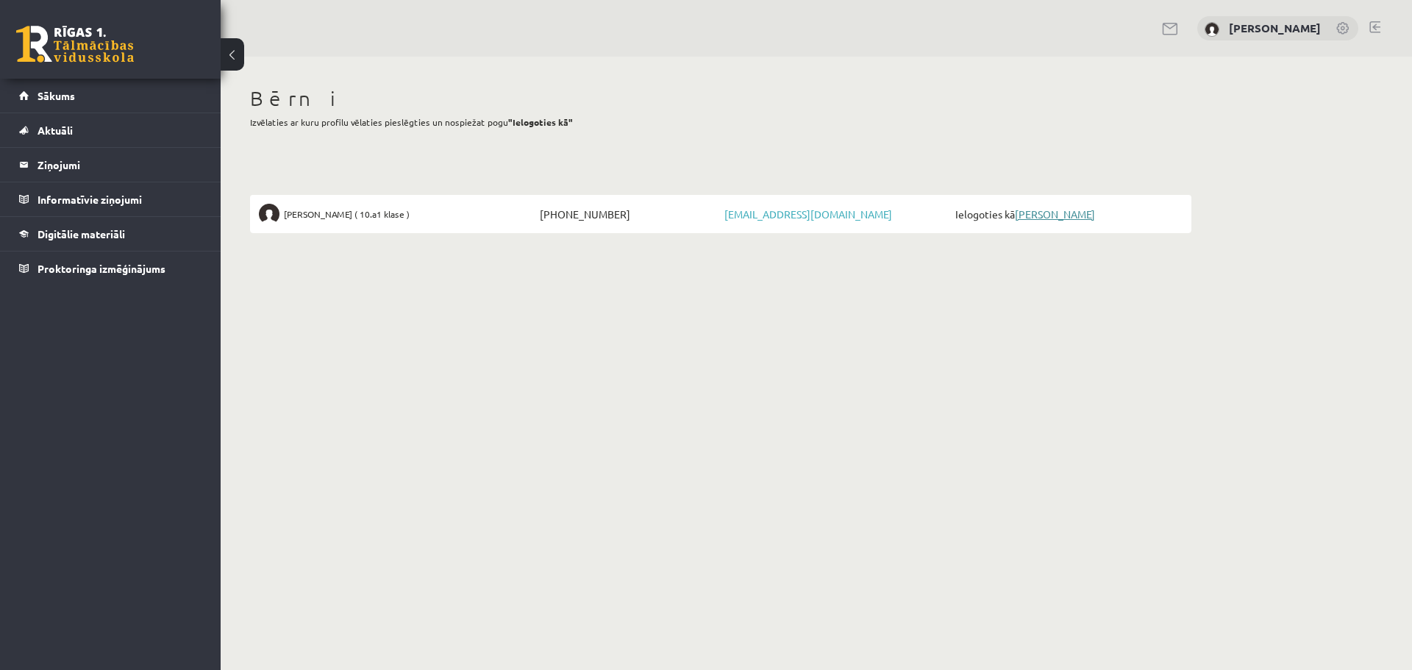
click at [1084, 218] on link "[PERSON_NAME]" at bounding box center [1055, 213] width 80 height 13
